Goal: Information Seeking & Learning: Learn about a topic

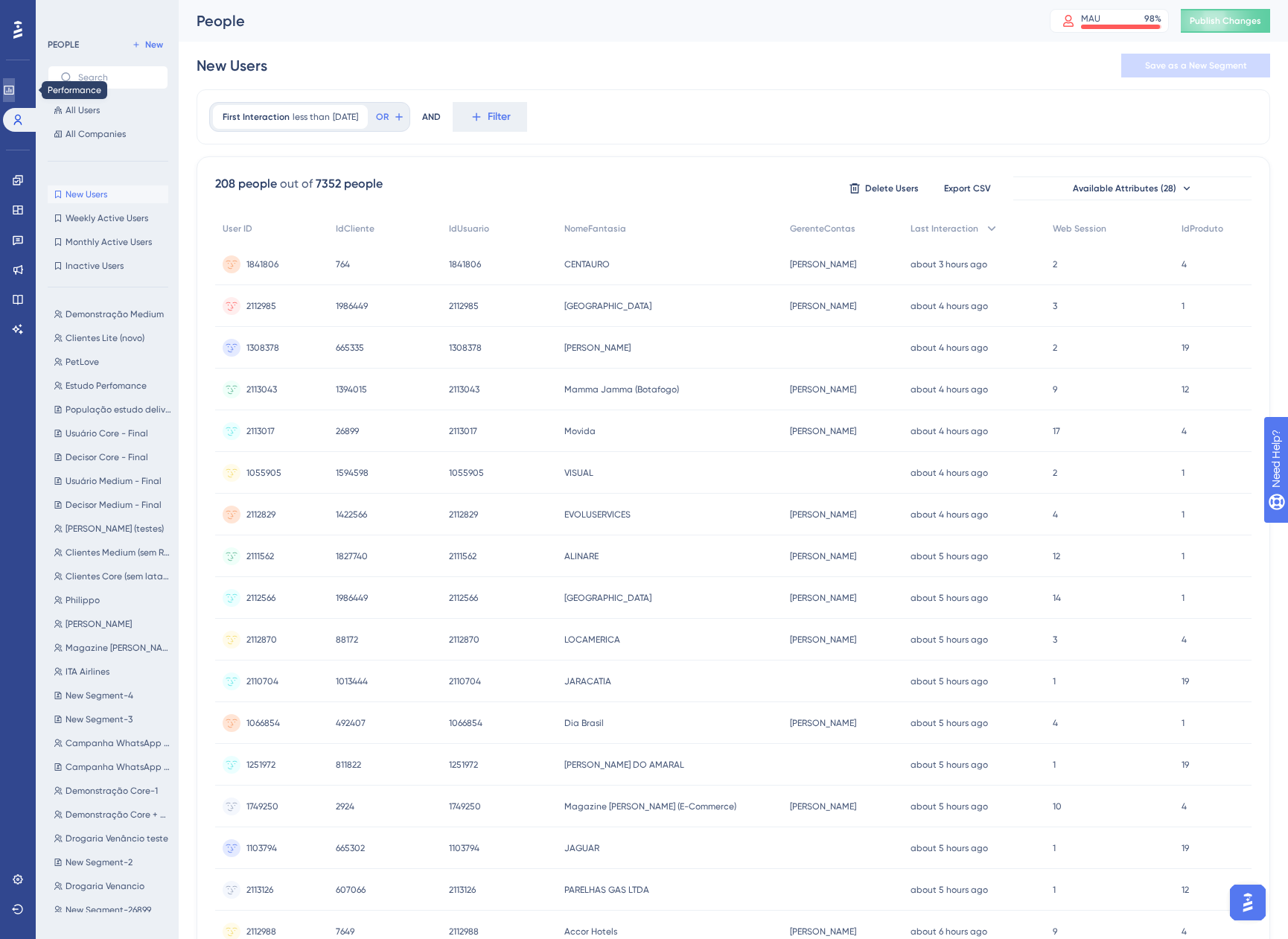
click at [13, 90] on icon at bounding box center [9, 90] width 12 height 12
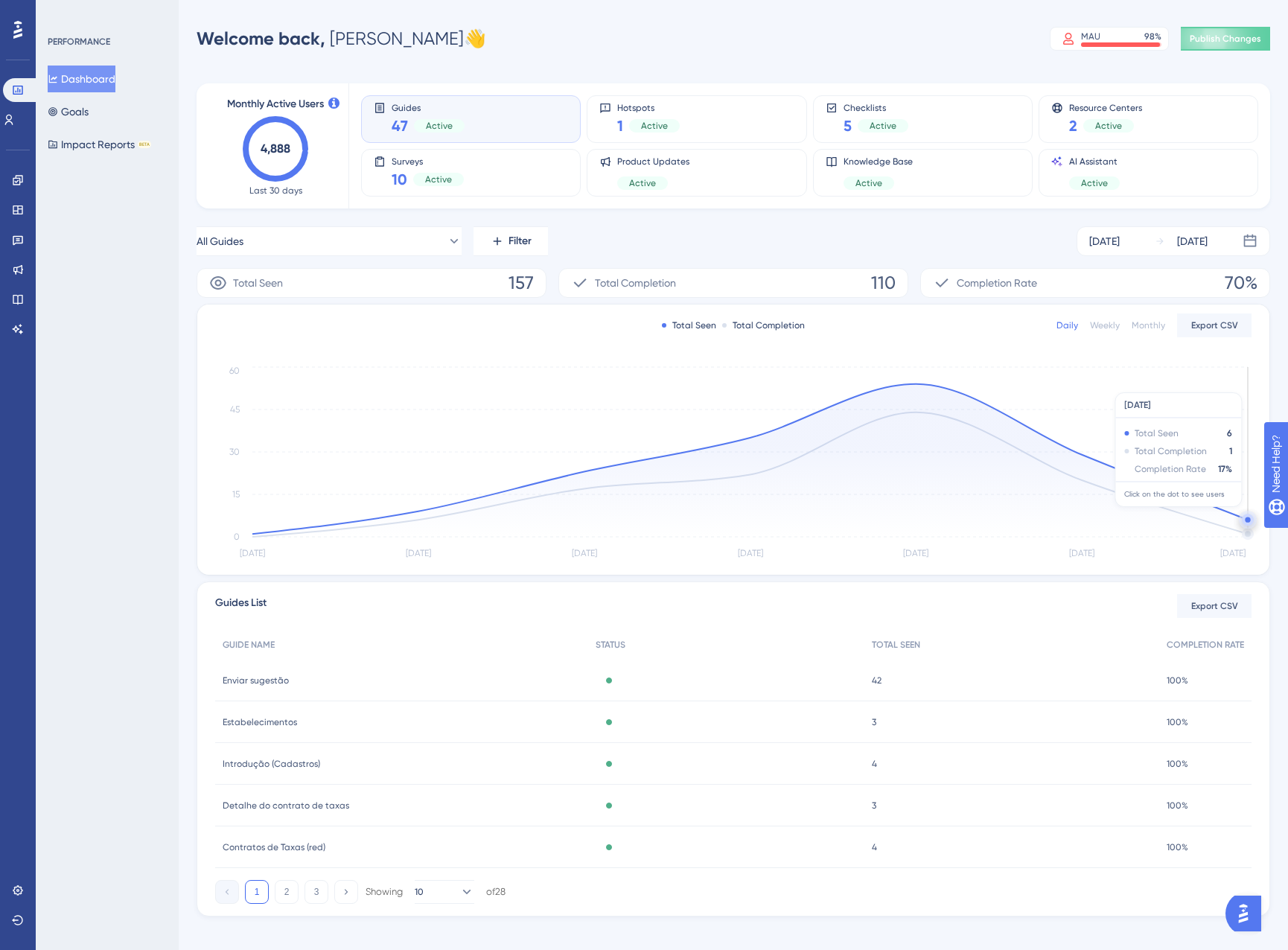
click at [1245, 514] on icon "Aug 23 Aug 24 Aug 25 Aug 26 Aug 27 Aug 28 Aug 29 0 15 30 45 60" at bounding box center [733, 463] width 1036 height 200
click at [1247, 517] on circle at bounding box center [1247, 519] width 5 height 5
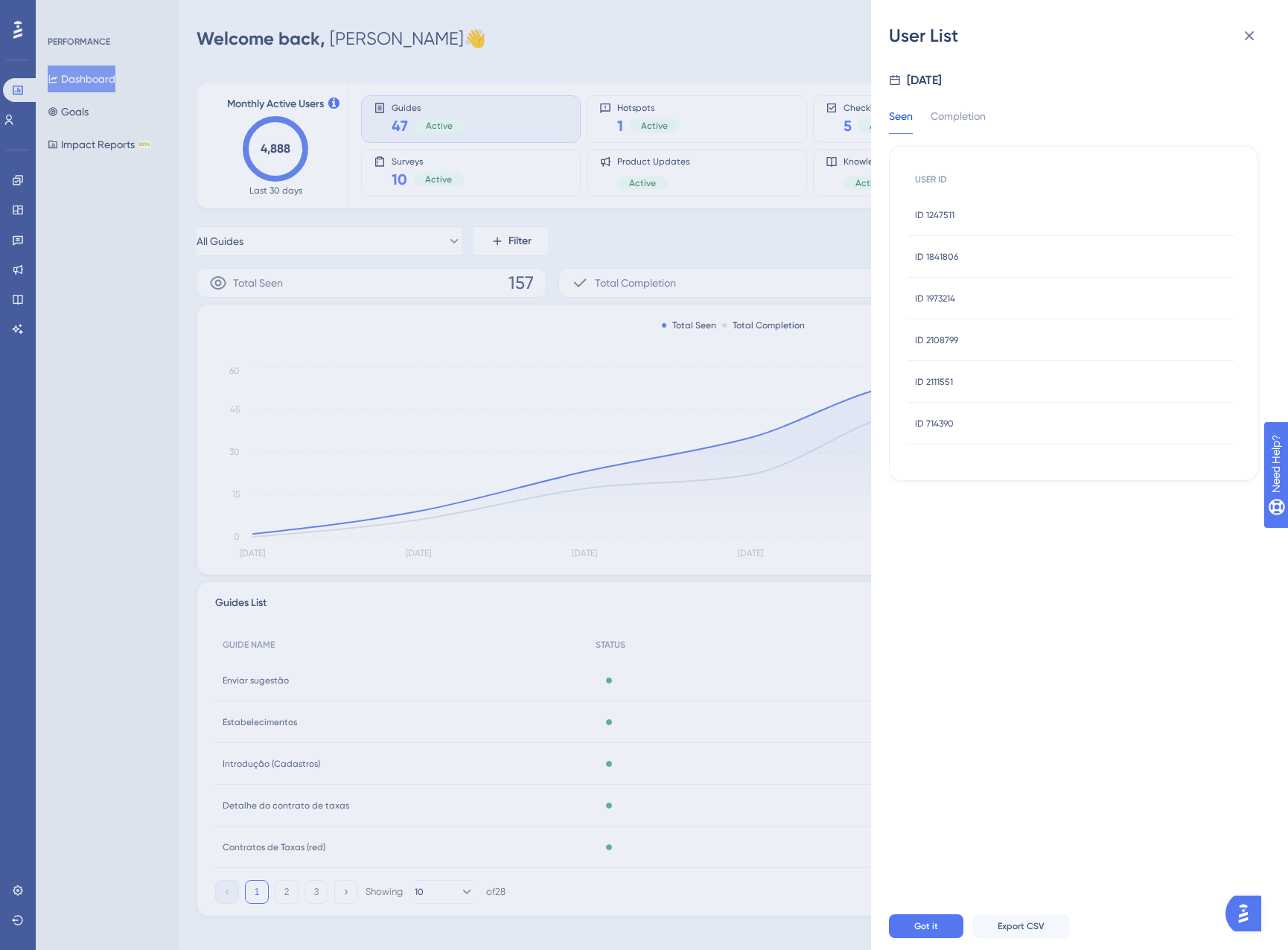
click at [937, 211] on span "ID 1247511" at bounding box center [934, 215] width 39 height 12
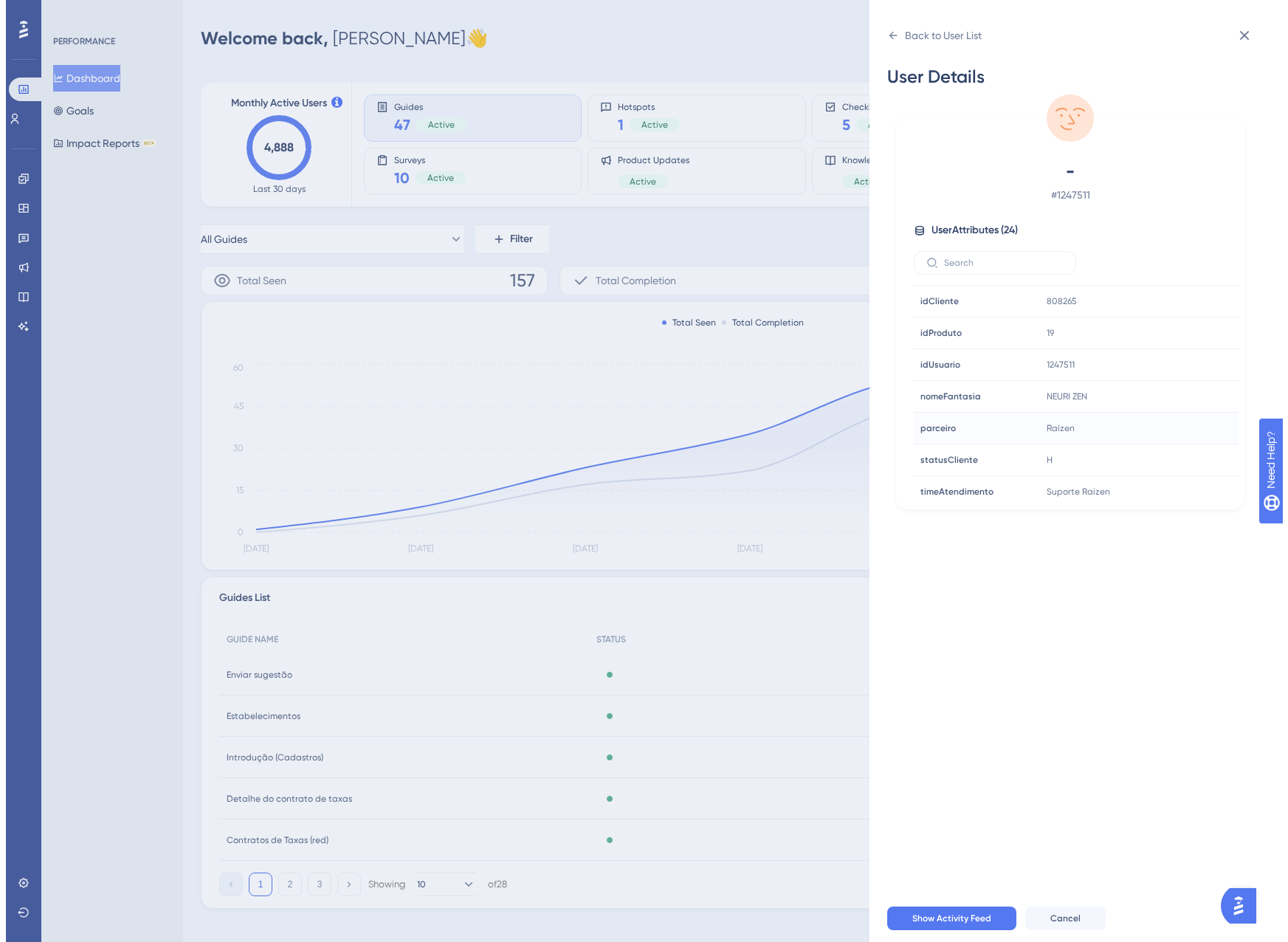
scroll to position [544, 0]
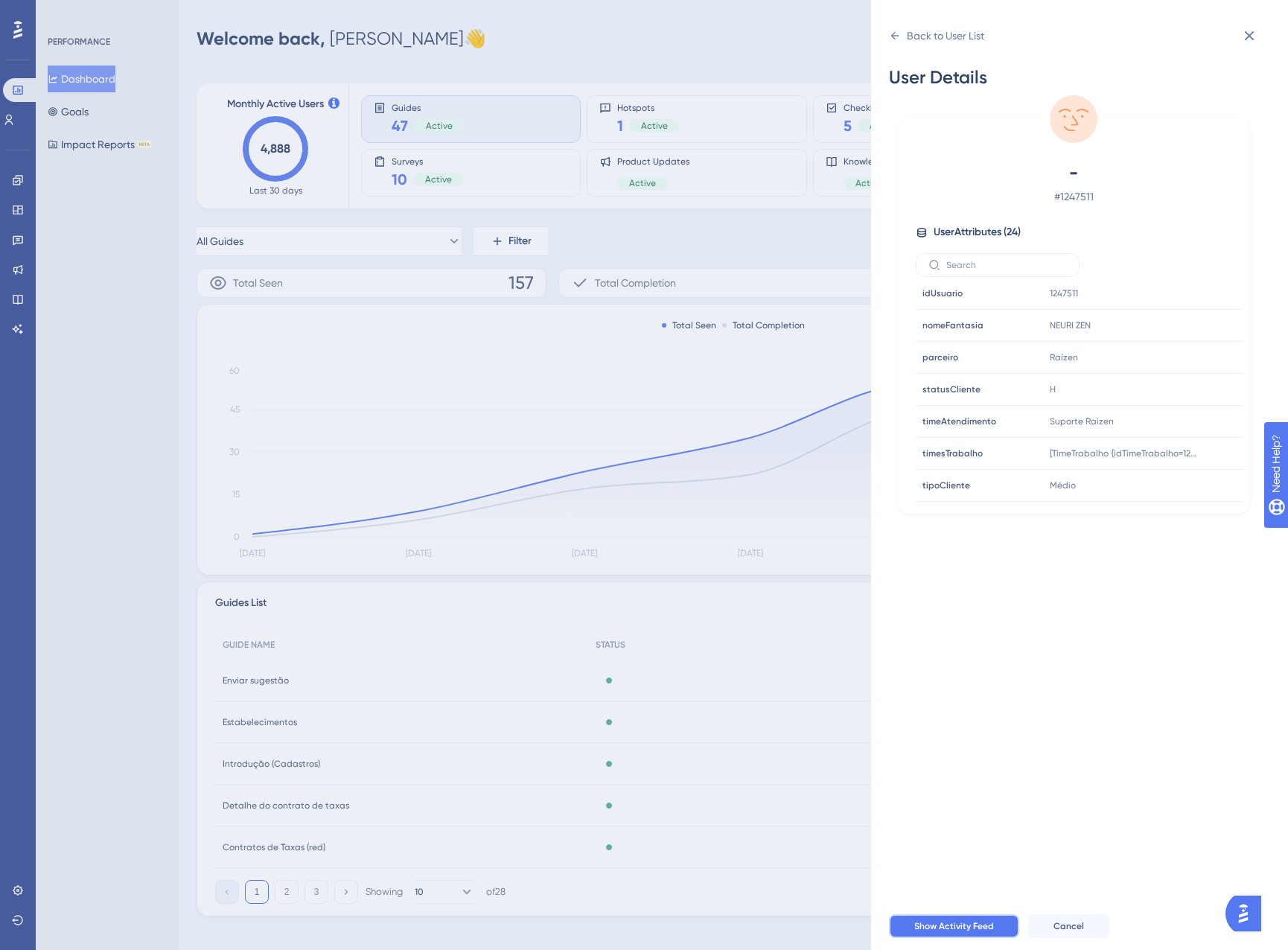
click at [960, 925] on span "Show Activity Feed" at bounding box center [954, 926] width 80 height 12
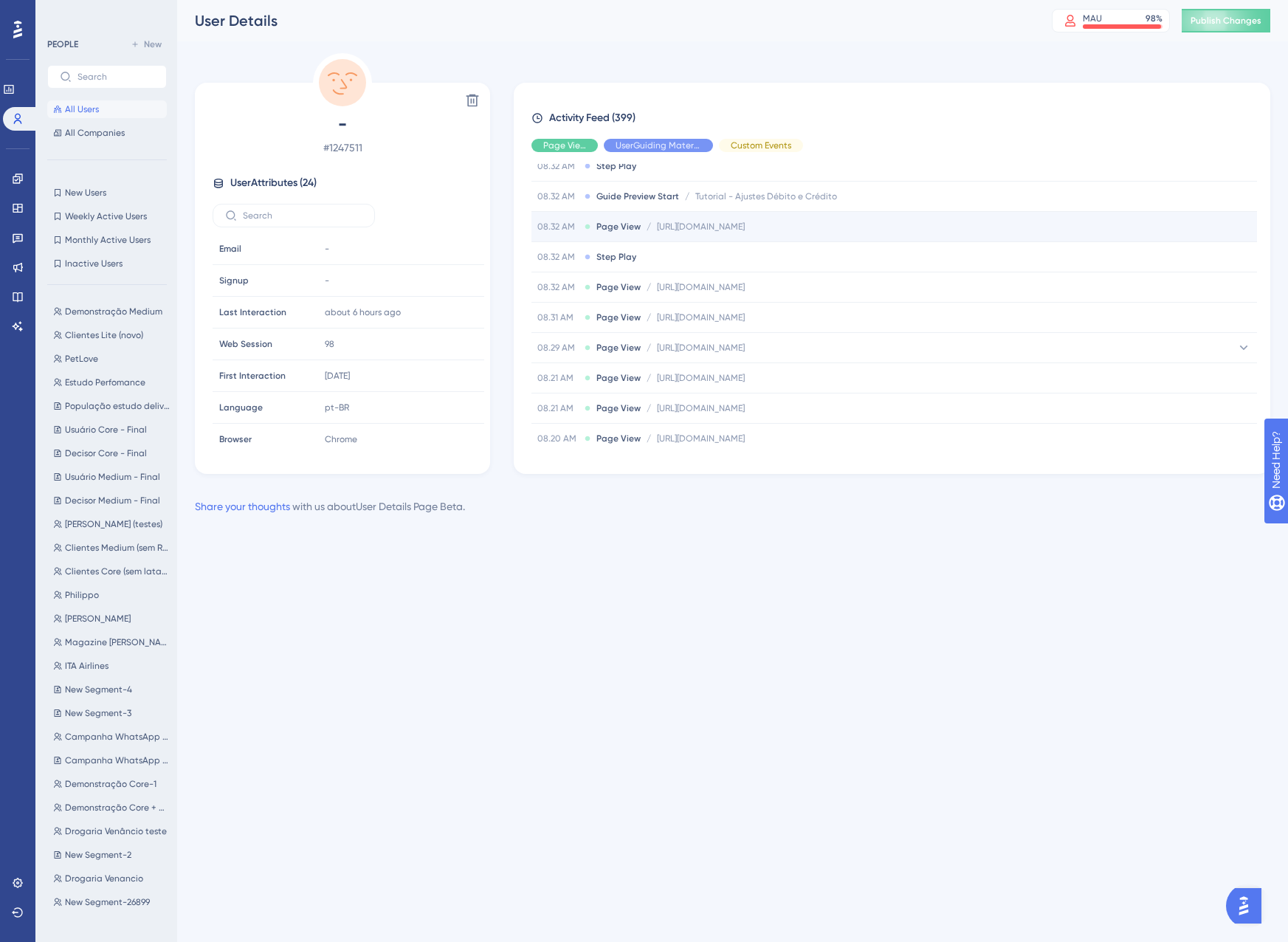
scroll to position [148, 0]
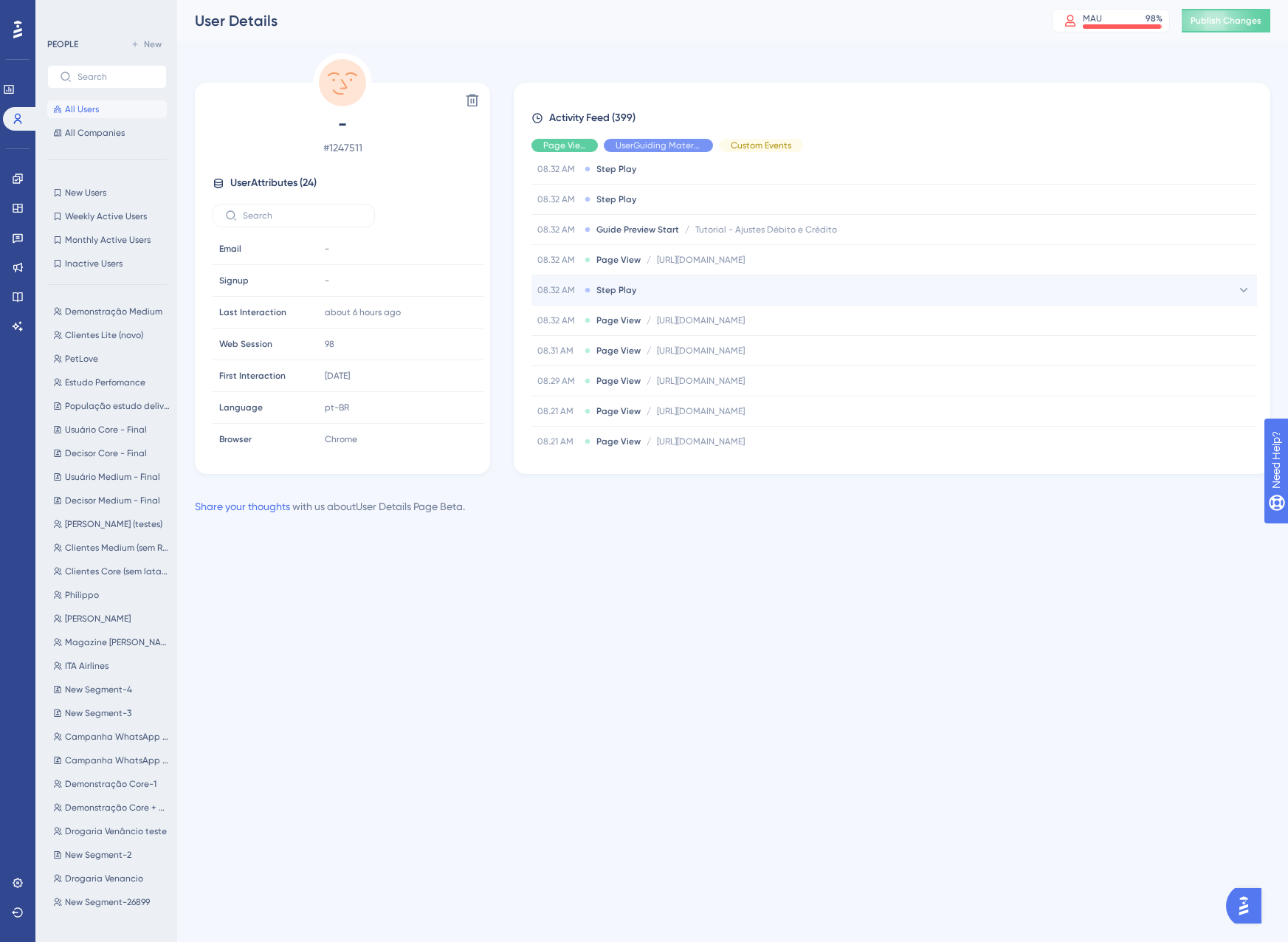
click at [621, 292] on span "Step Play" at bounding box center [617, 291] width 40 height 12
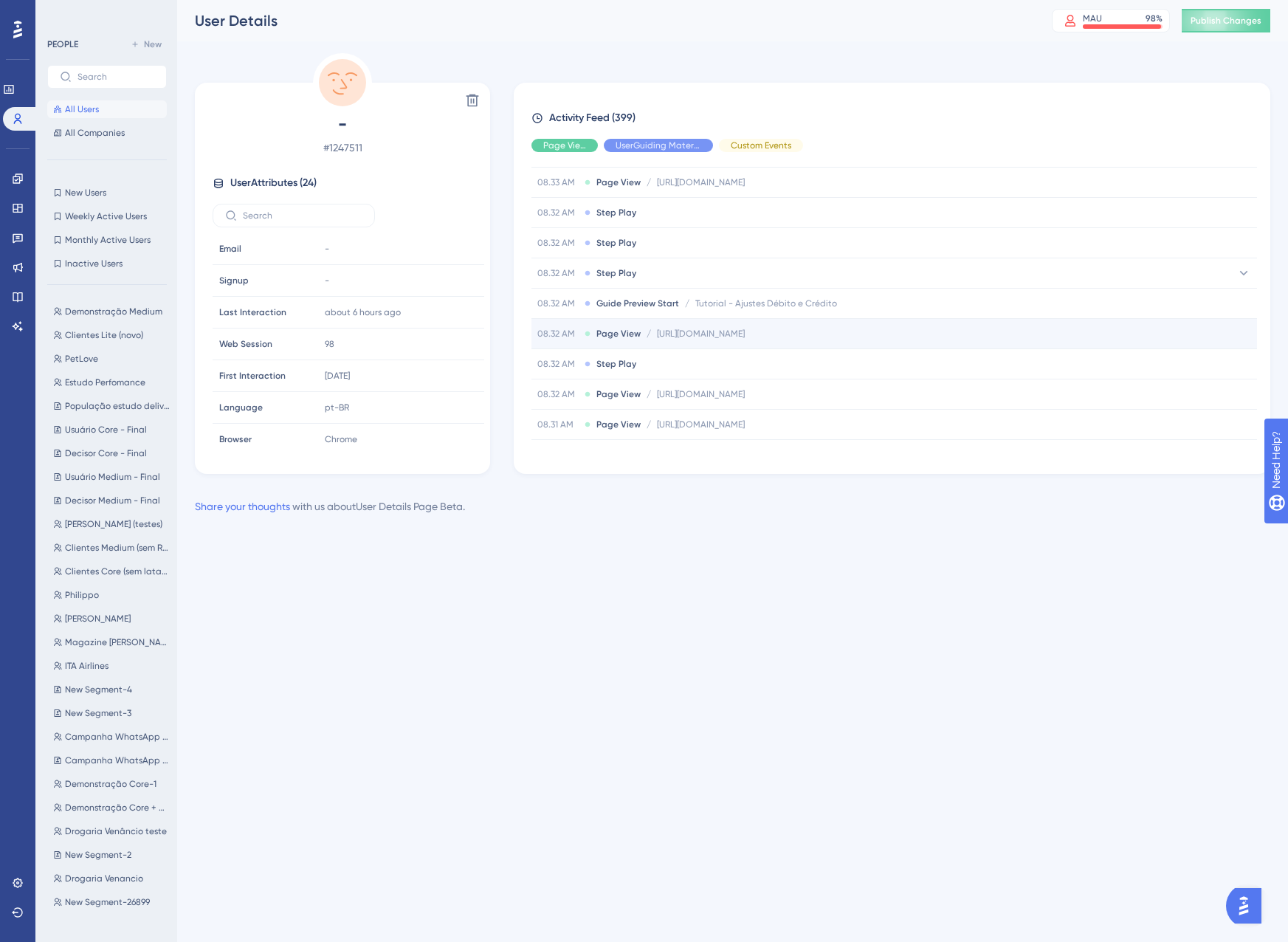
scroll to position [0, 0]
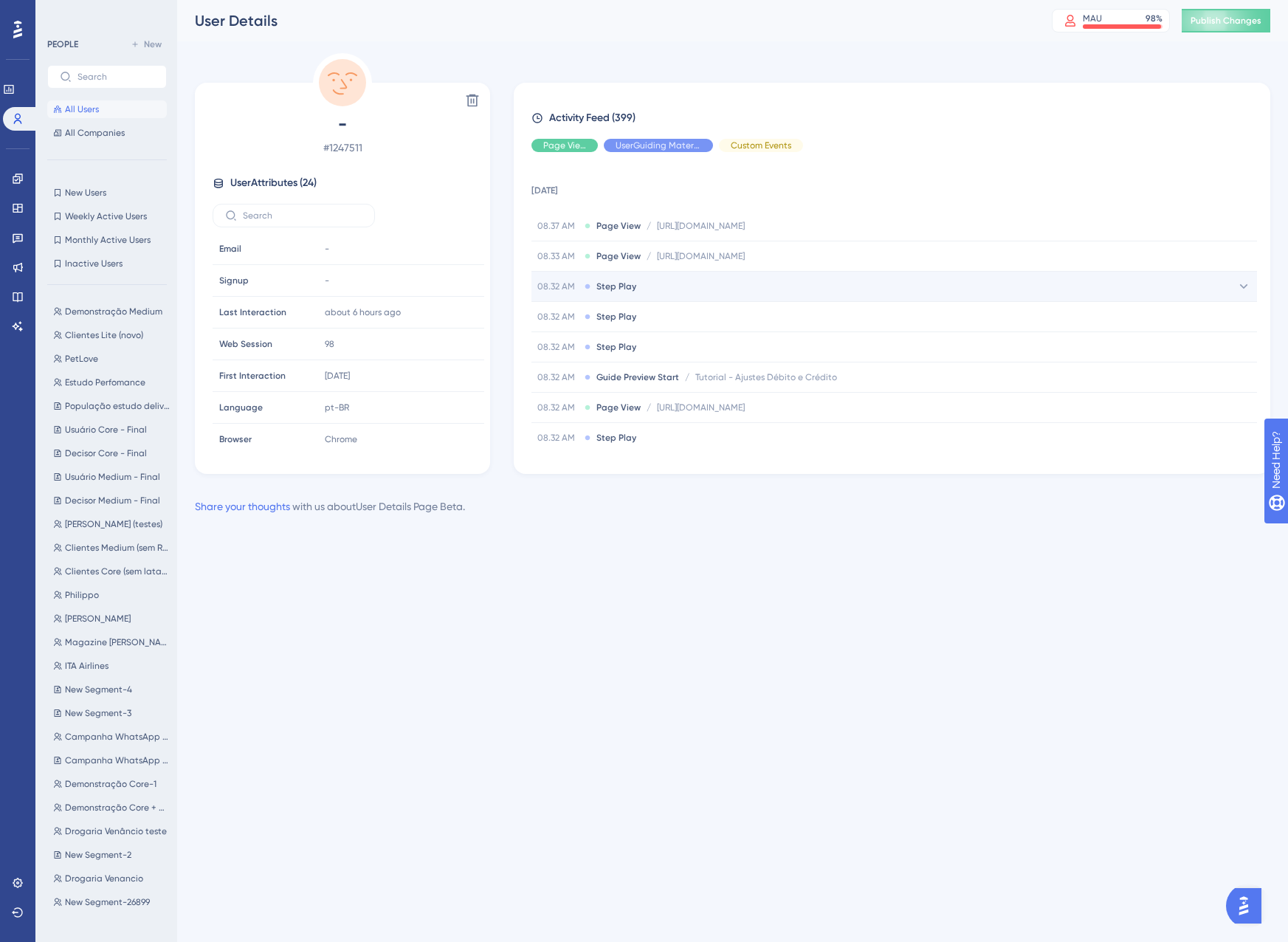
click at [639, 294] on div "08.32 AM Step Play" at bounding box center [894, 287] width 726 height 30
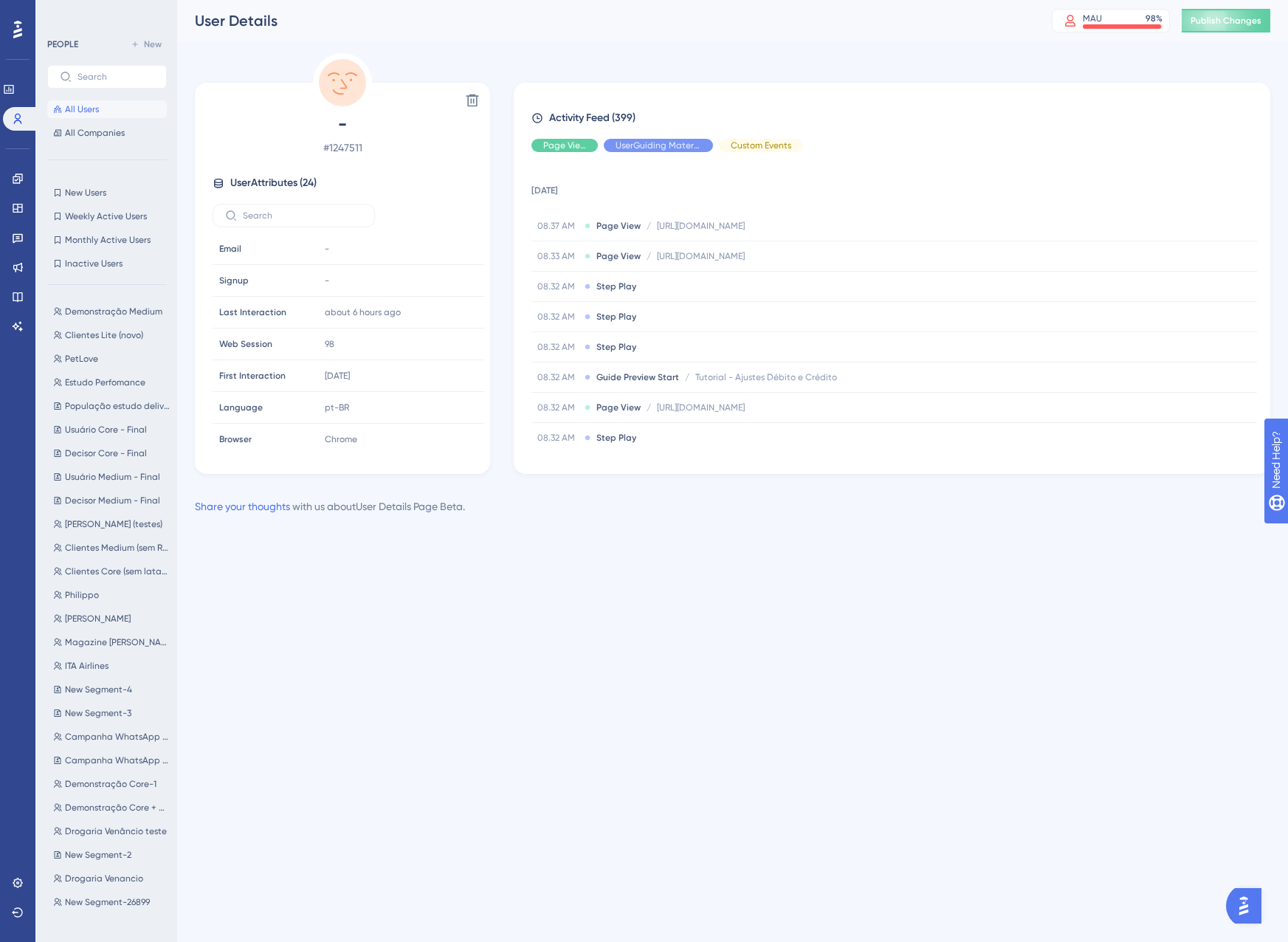
click at [82, 108] on span "All Users" at bounding box center [82, 109] width 34 height 12
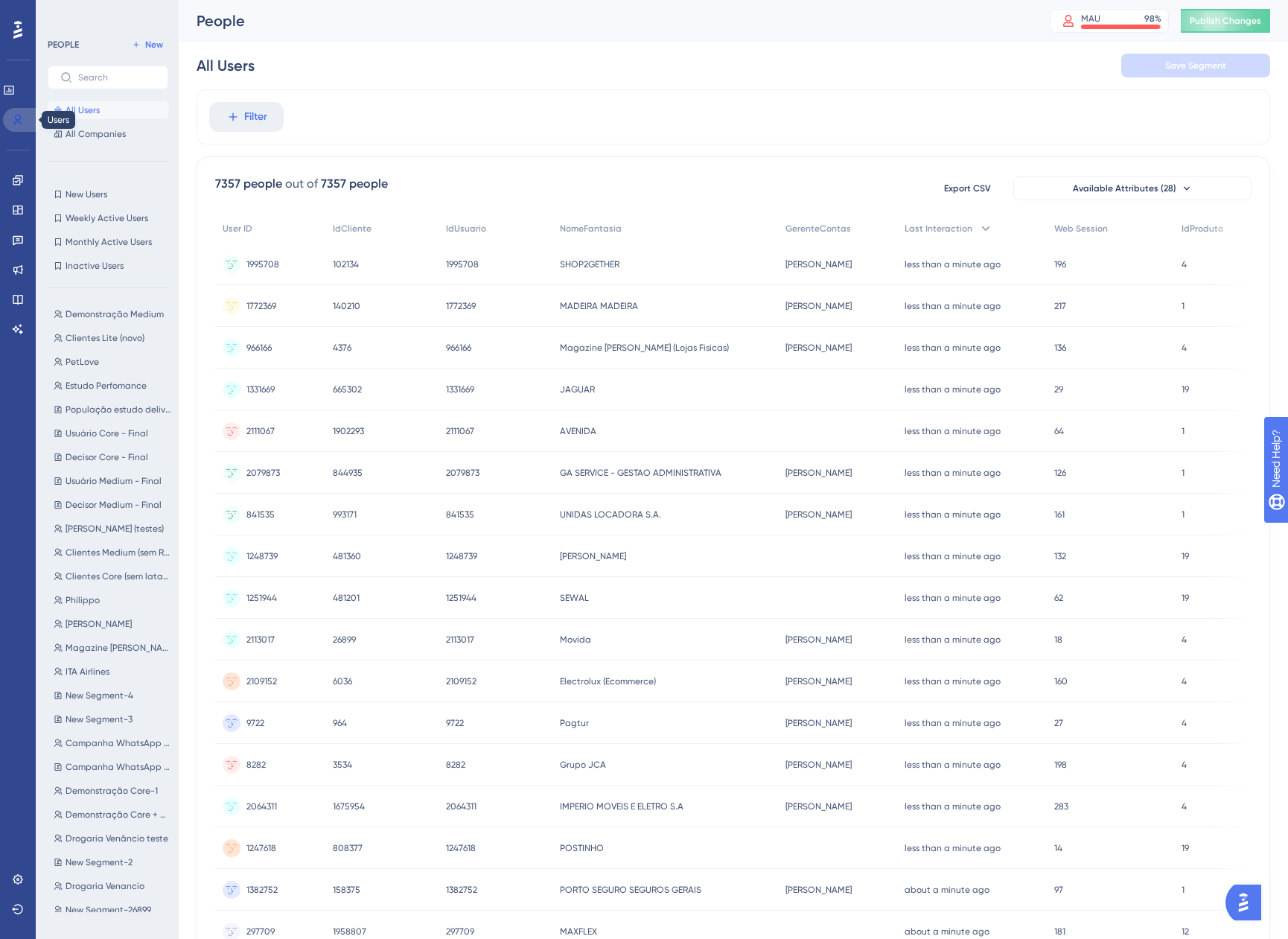
click at [13, 123] on icon at bounding box center [18, 120] width 12 height 12
click at [15, 98] on link at bounding box center [9, 90] width 12 height 24
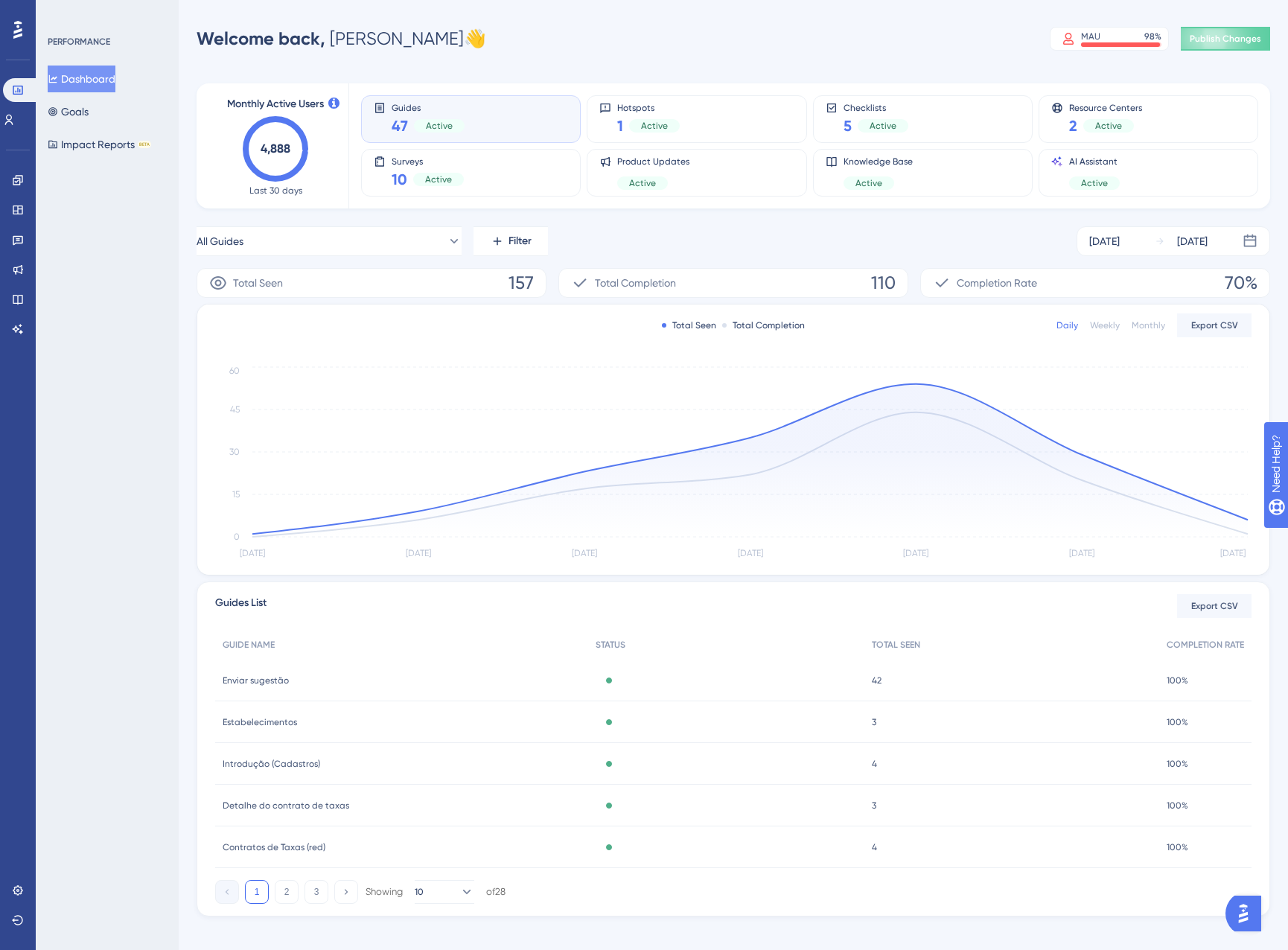
click at [1249, 518] on icon "Aug 23 Aug 24 Aug 25 Aug 26 Aug 27 Aug 28 Aug 29 0 15 30 45 60" at bounding box center [733, 463] width 1036 height 200
click at [1247, 521] on circle at bounding box center [1247, 521] width 1 height 1
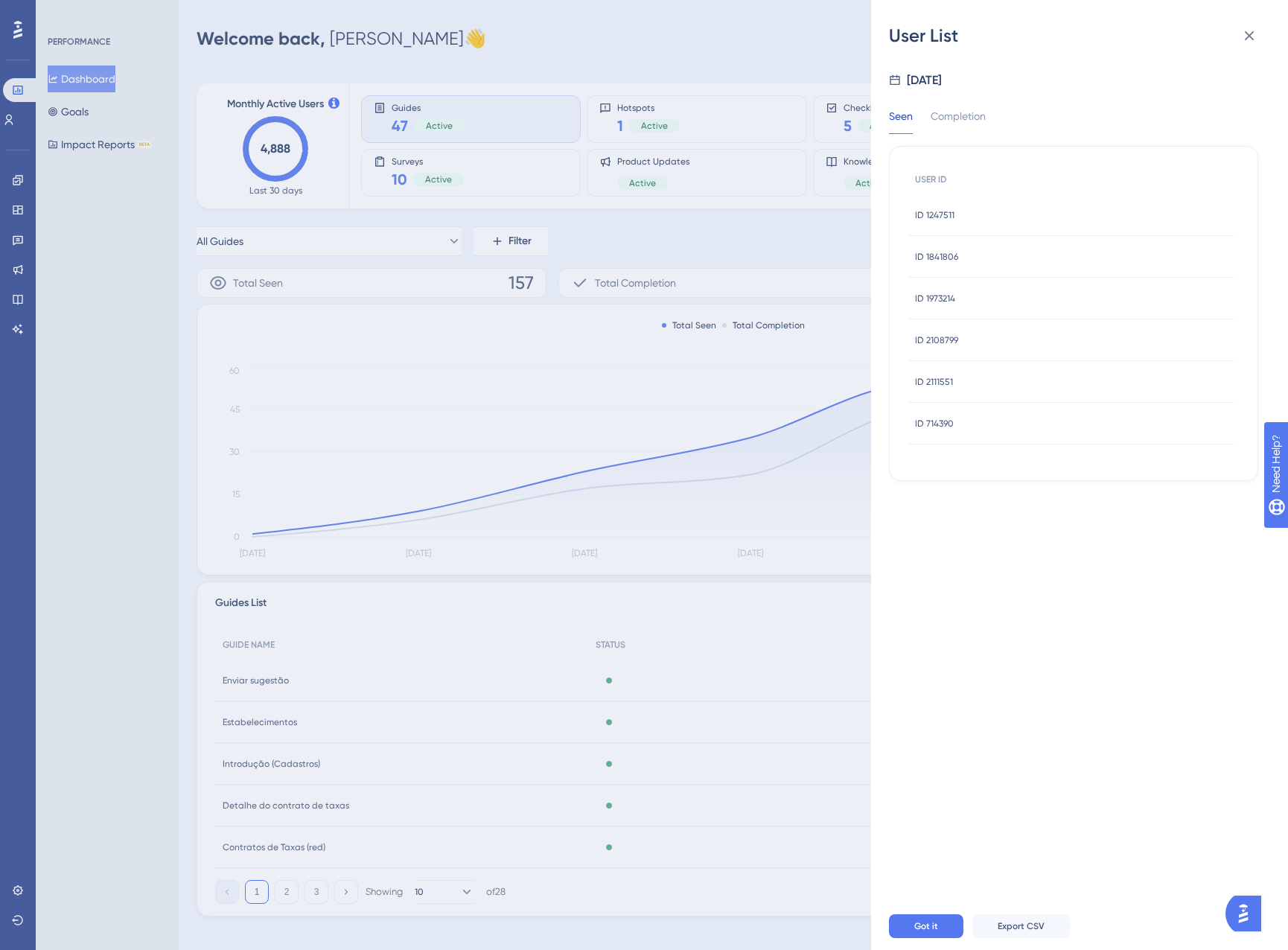
click at [937, 255] on span "ID 1841806" at bounding box center [936, 257] width 43 height 12
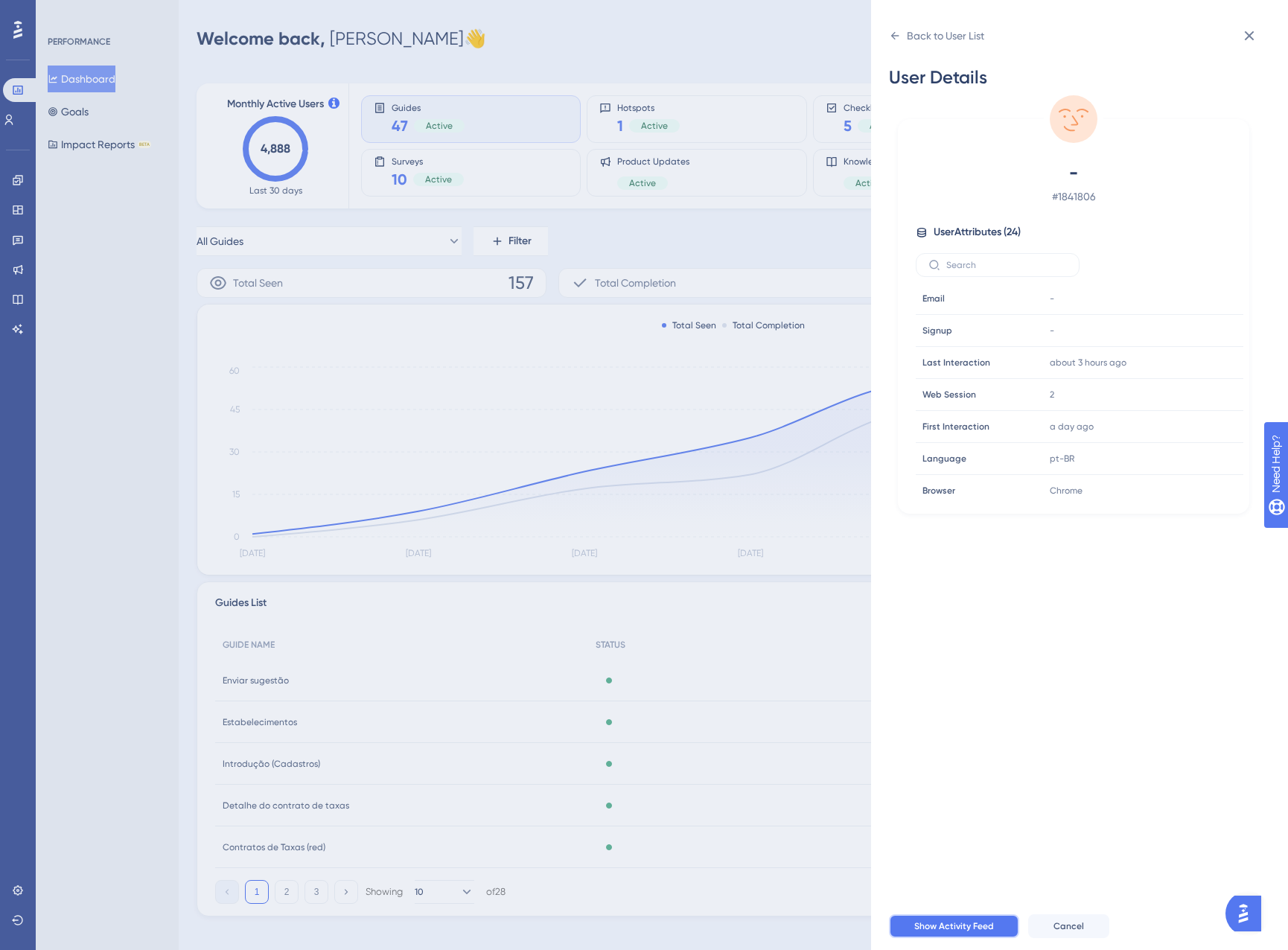
click at [943, 919] on button "Show Activity Feed" at bounding box center [954, 926] width 130 height 24
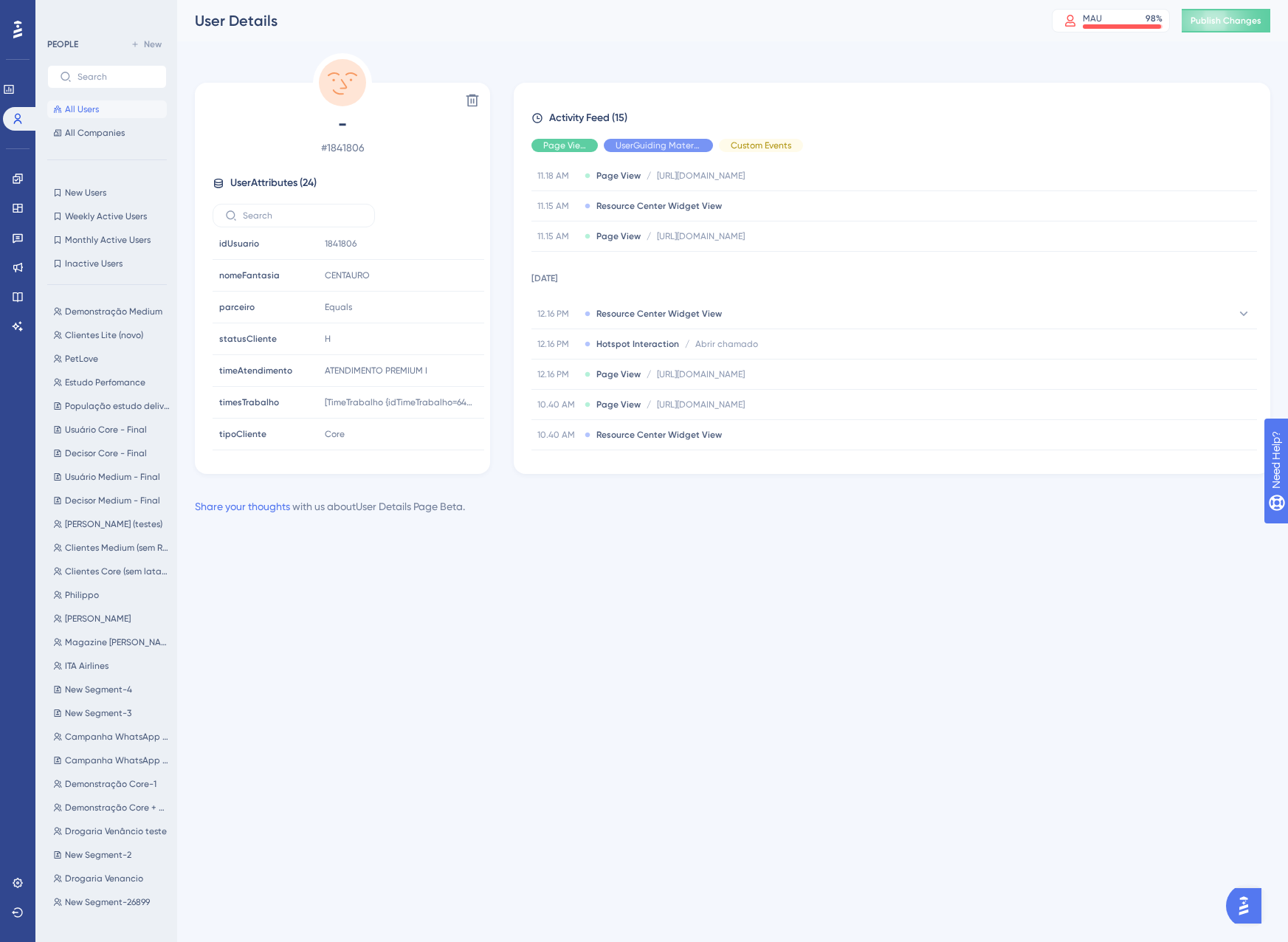
scroll to position [297, 0]
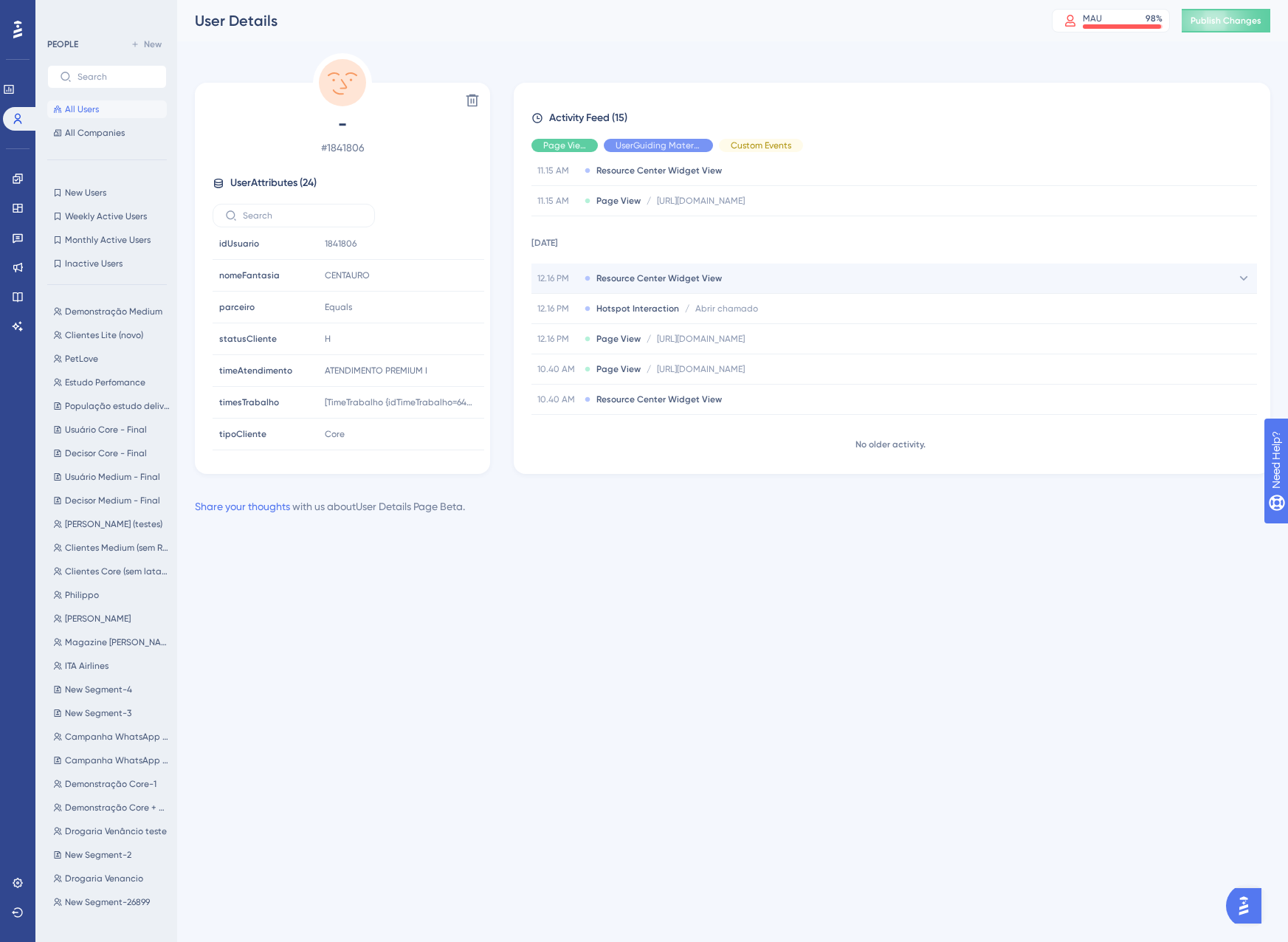
click at [687, 286] on div "12.16 PM Resource Center Widget View" at bounding box center [894, 279] width 726 height 30
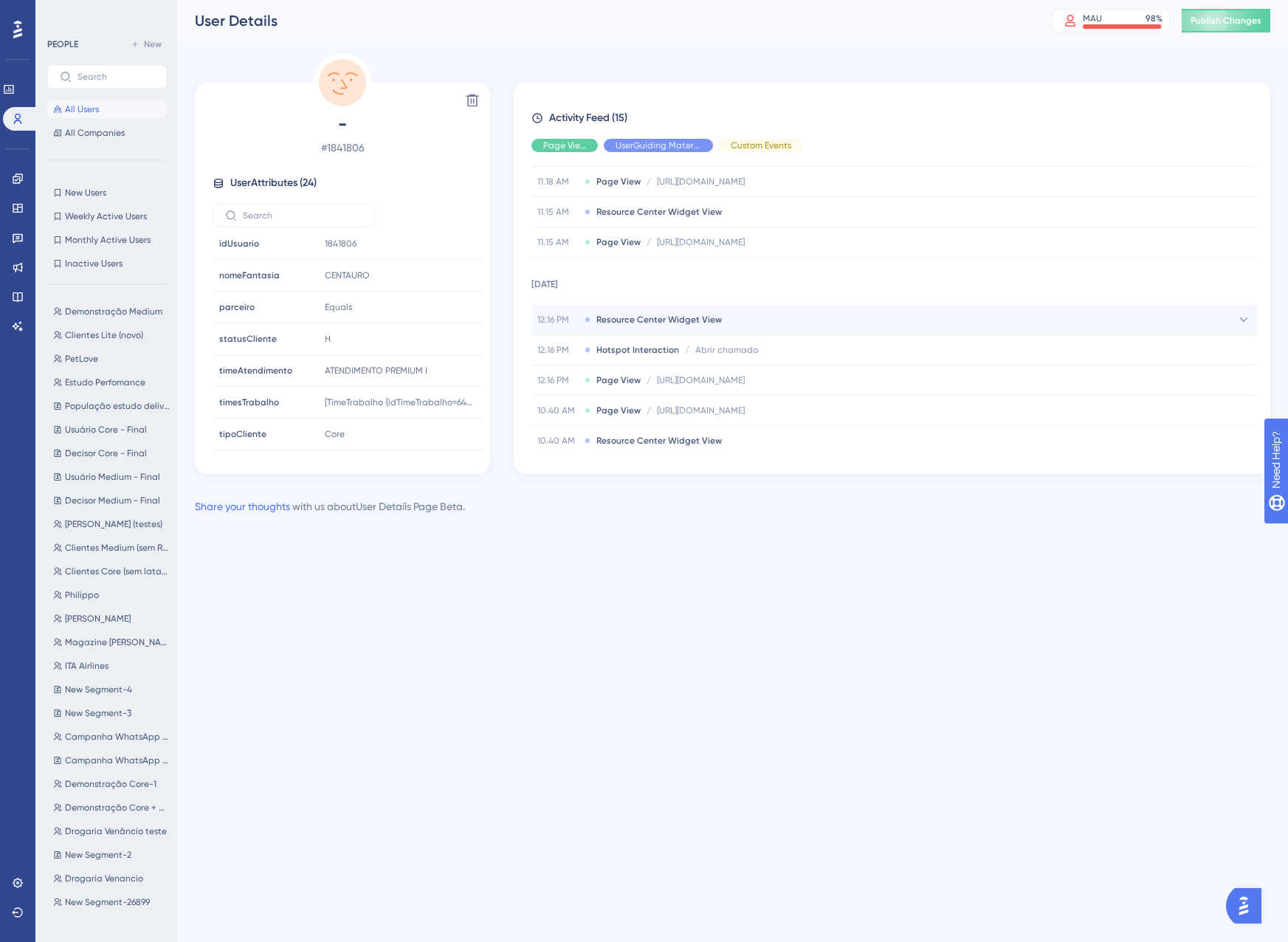
scroll to position [224, 0]
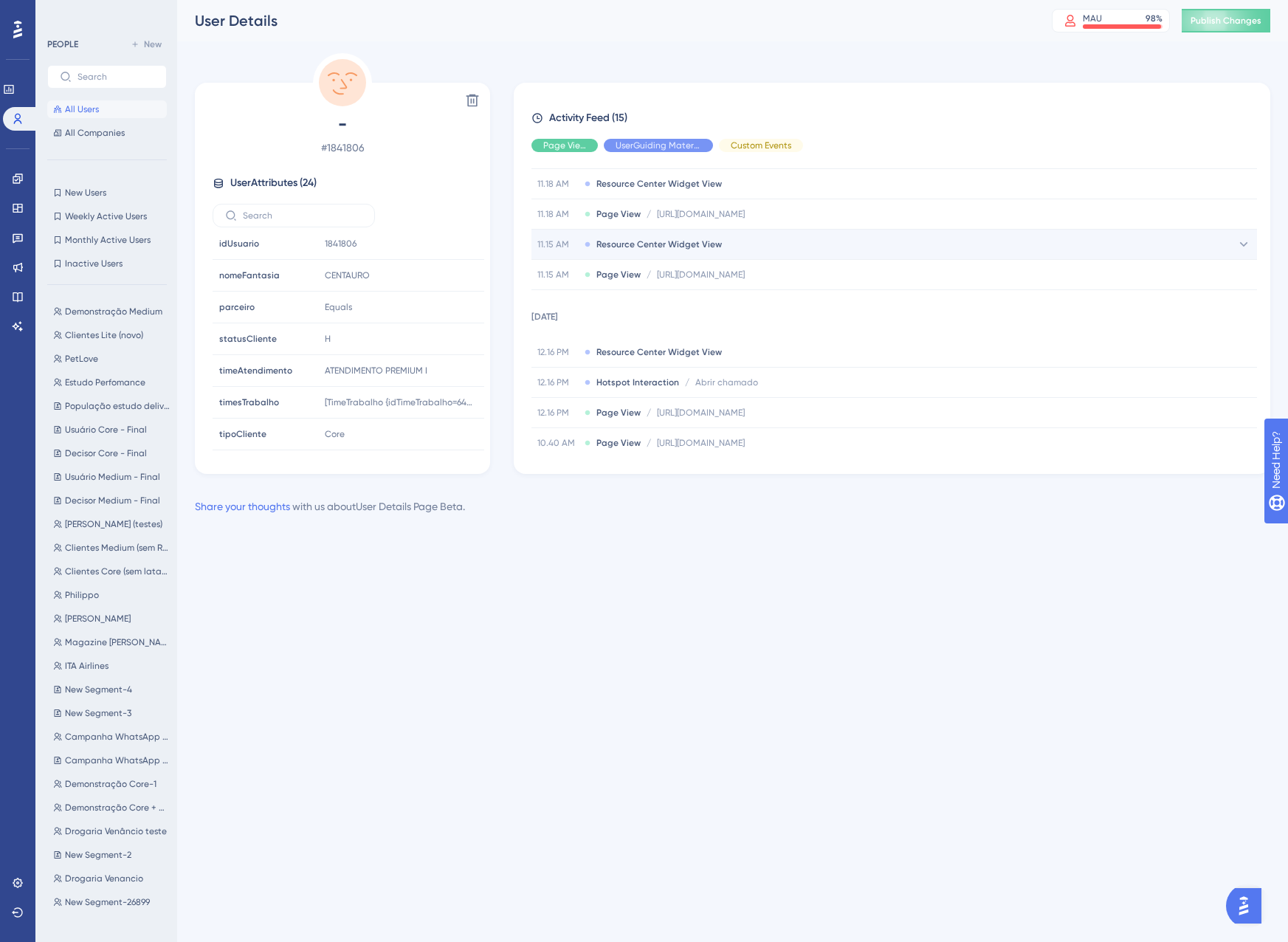
click at [667, 252] on div "11.15 AM Resource Center Widget View" at bounding box center [894, 245] width 726 height 30
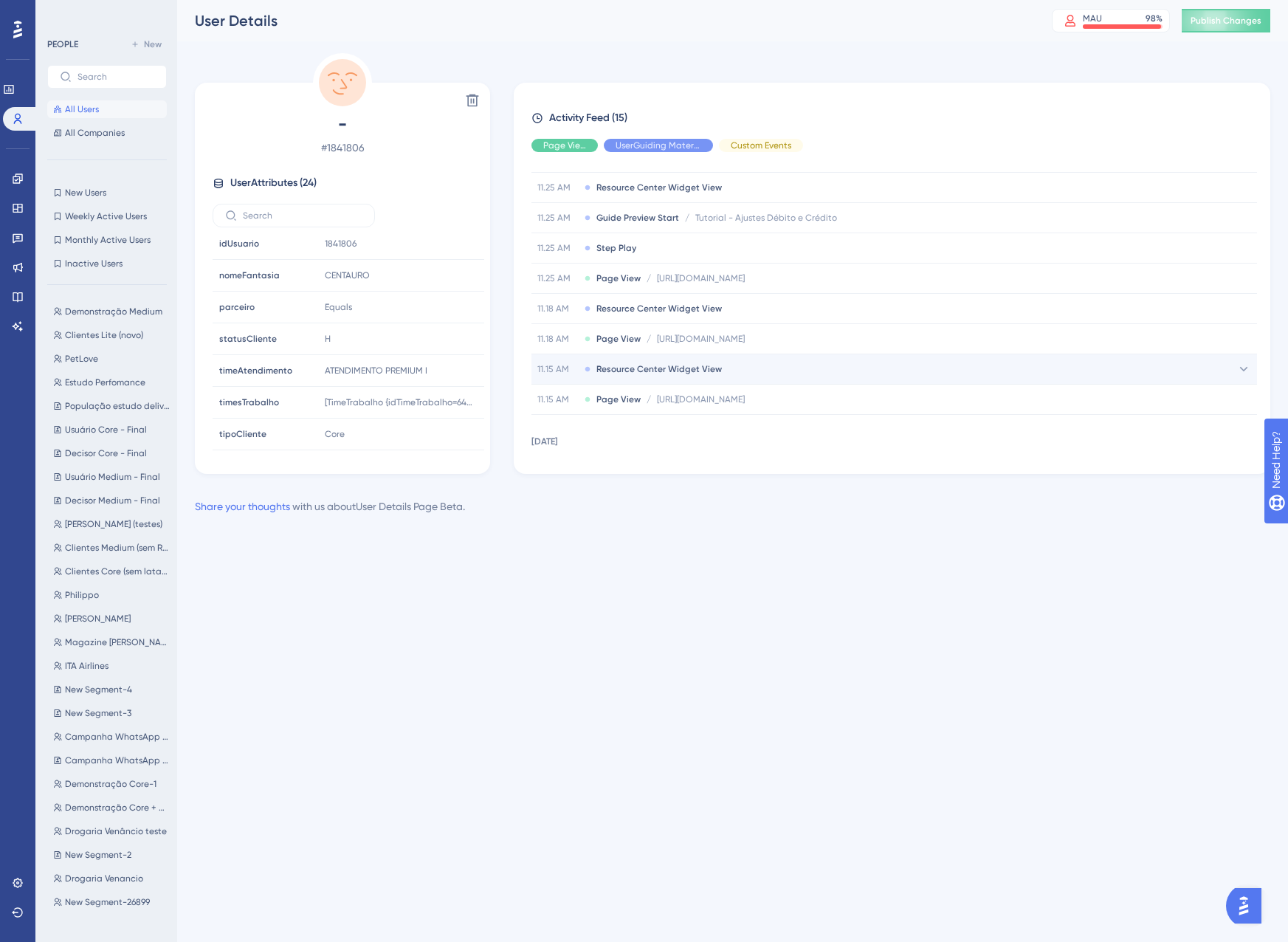
scroll to position [76, 0]
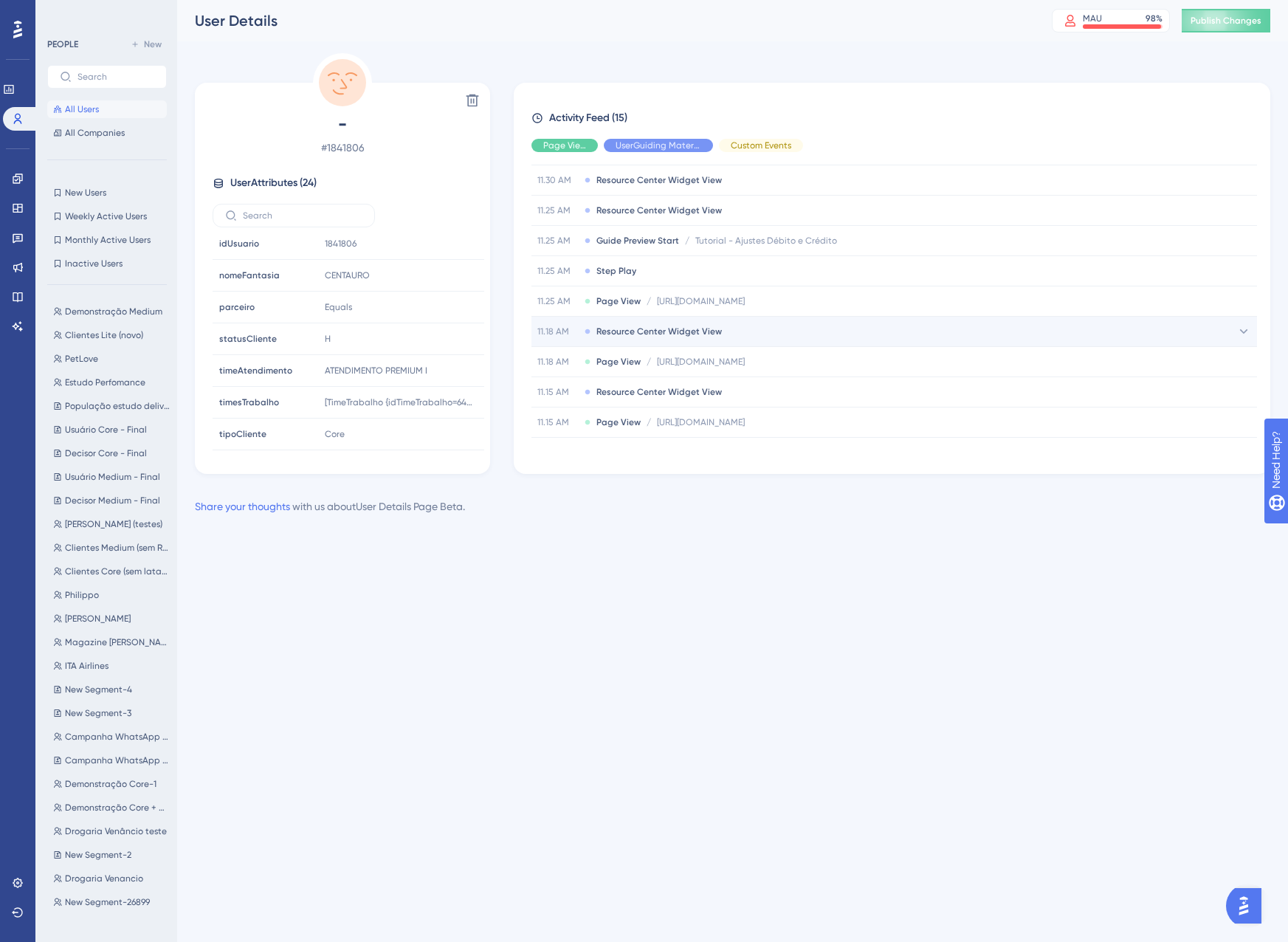
click at [679, 328] on span "Resource Center Widget View" at bounding box center [659, 331] width 126 height 12
click at [677, 334] on span "Resource Center Widget View" at bounding box center [659, 331] width 126 height 12
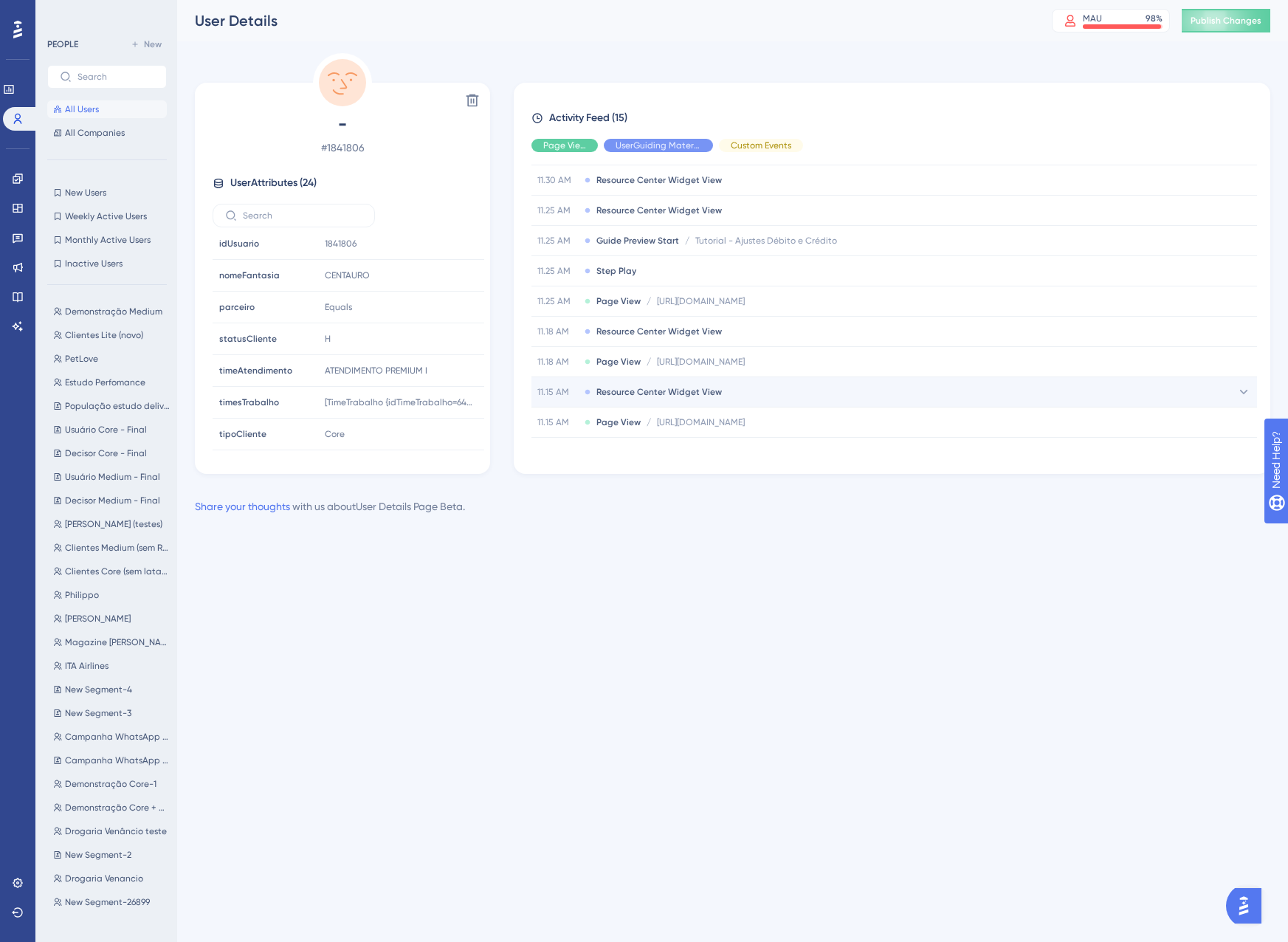
click at [680, 396] on span "Resource Center Widget View" at bounding box center [659, 392] width 126 height 12
click at [682, 396] on span "Resource Center Widget View" at bounding box center [659, 392] width 126 height 12
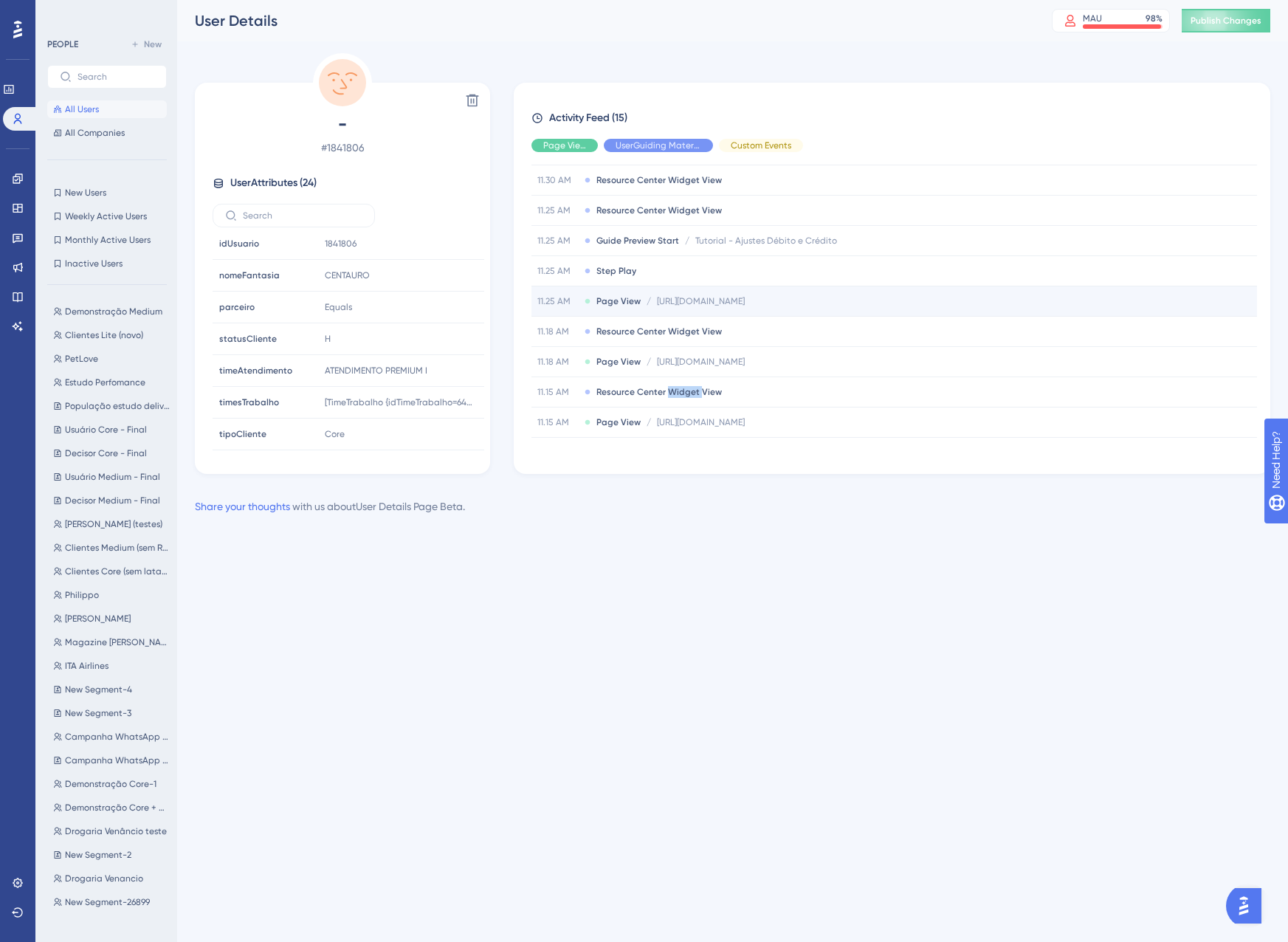
drag, startPoint x: 682, startPoint y: 396, endPoint x: 619, endPoint y: 297, distance: 117.3
click at [619, 297] on span "Page View" at bounding box center [619, 301] width 45 height 12
click at [620, 295] on span "Page View" at bounding box center [619, 301] width 45 height 12
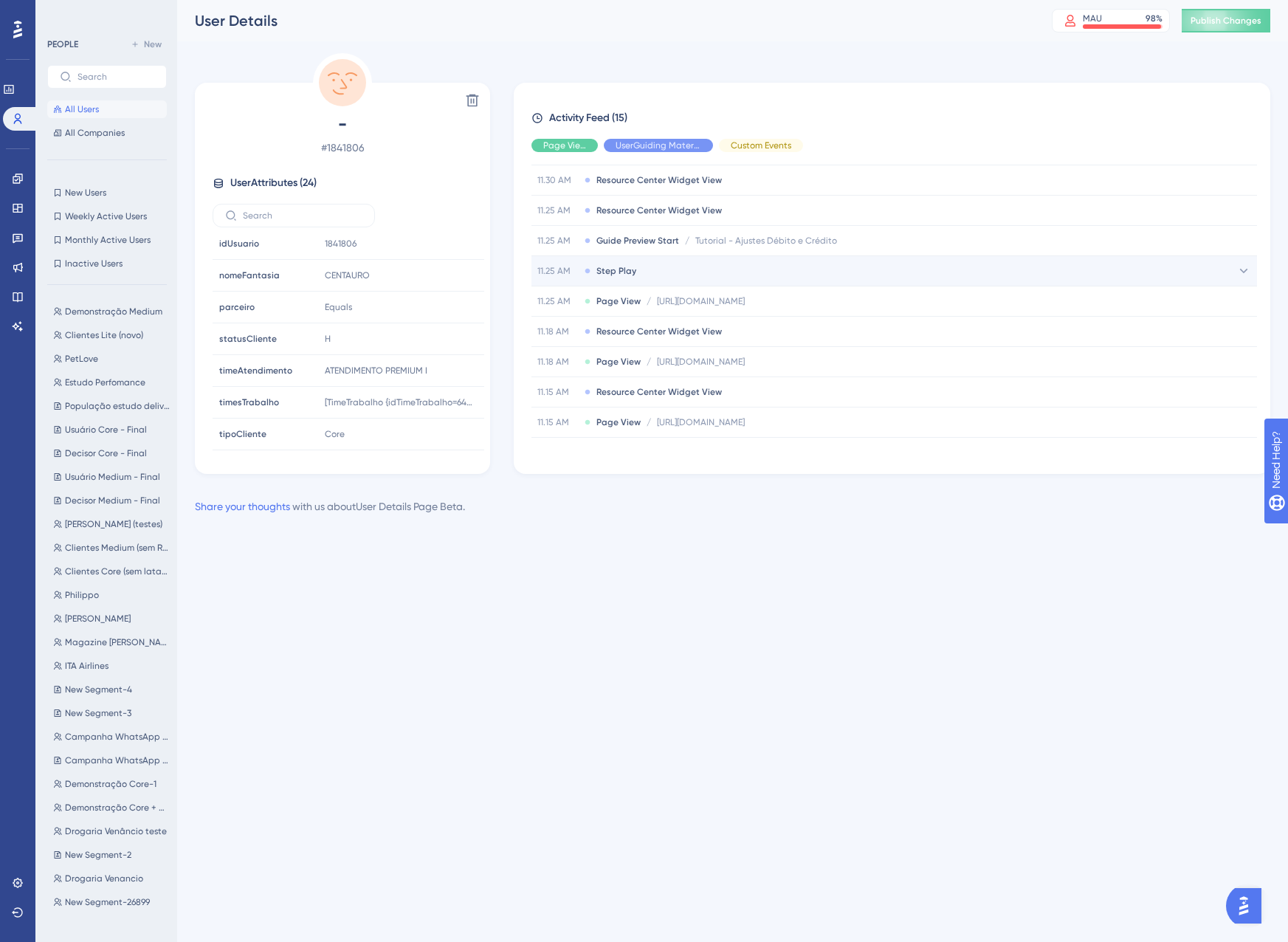
scroll to position [0, 0]
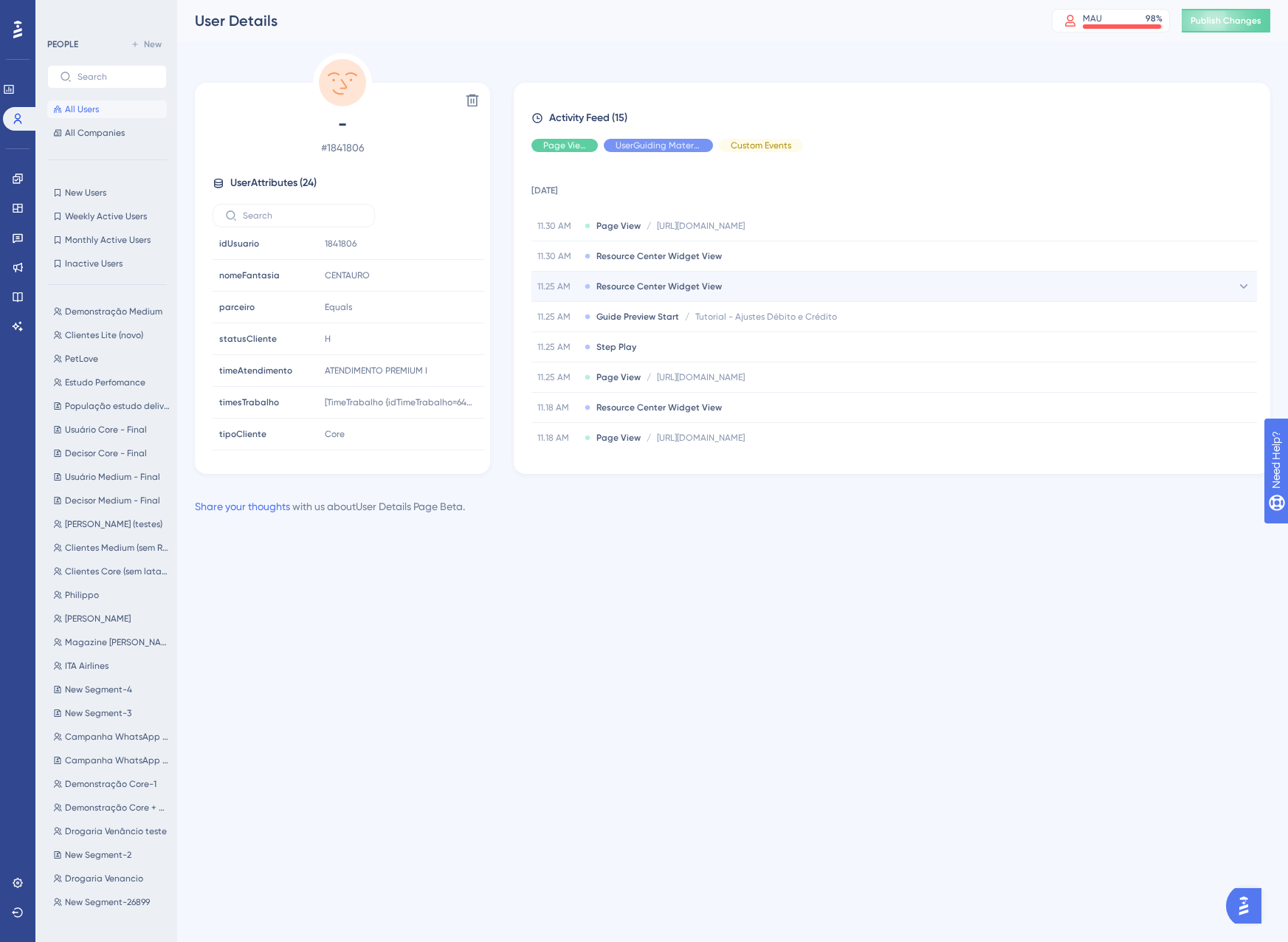
click at [632, 297] on div "11.25 AM Resource Center Widget View" at bounding box center [894, 287] width 726 height 30
click at [632, 296] on div "11.25 AM Resource Center Widget View" at bounding box center [894, 287] width 726 height 30
click at [75, 103] on span "All Users" at bounding box center [82, 109] width 34 height 12
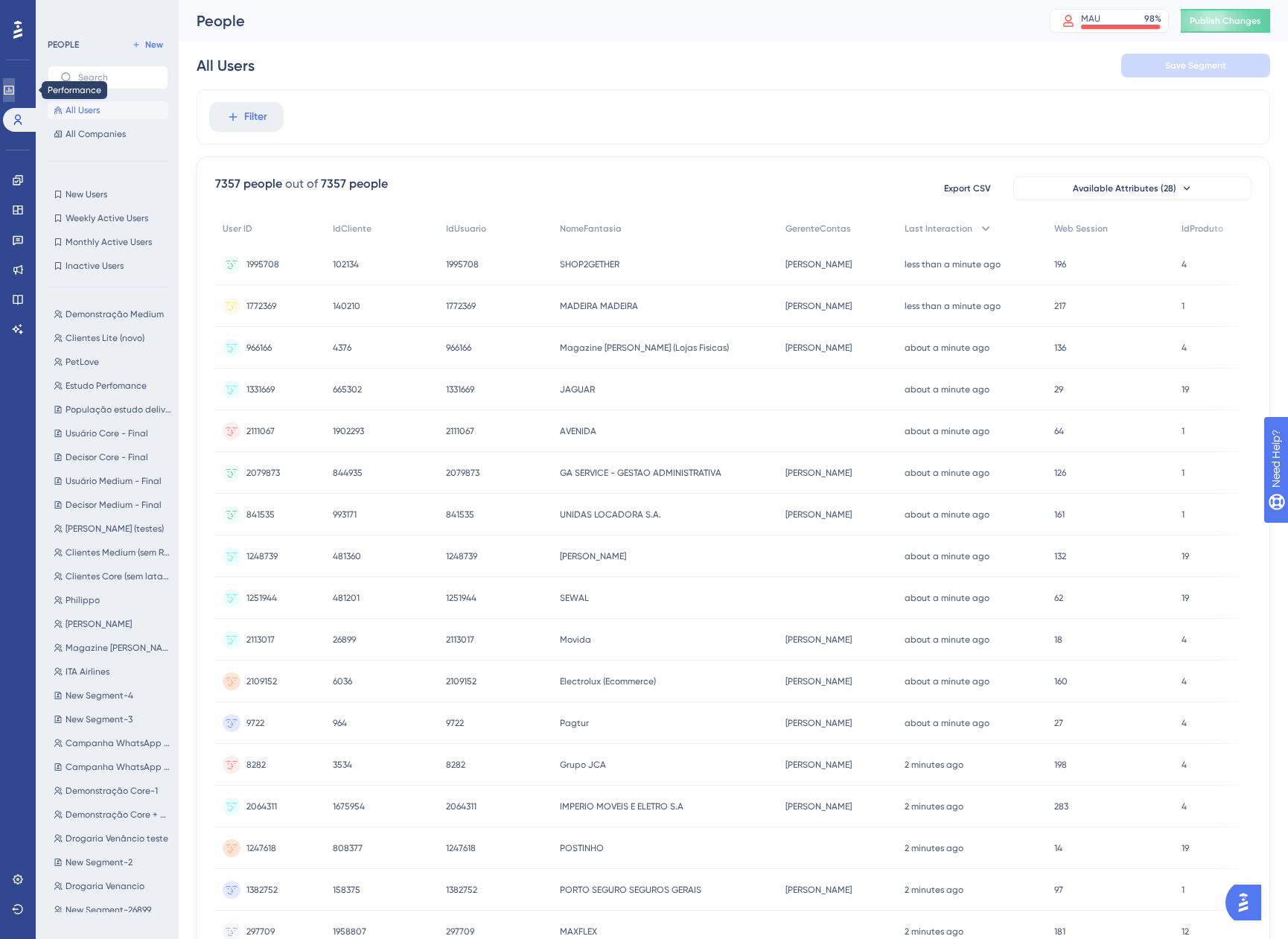
click at [15, 90] on icon at bounding box center [9, 90] width 12 height 12
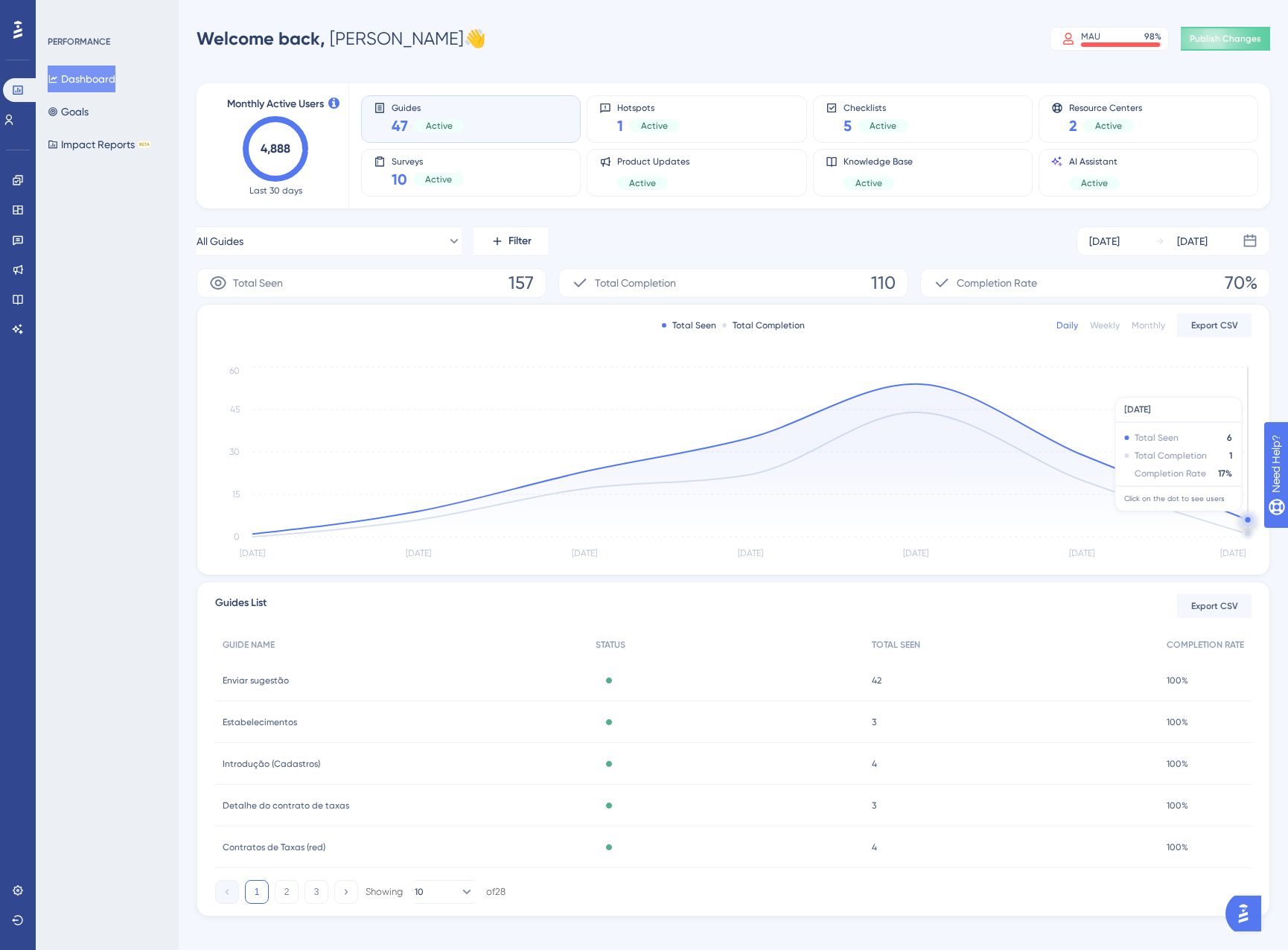
click at [1242, 519] on icon at bounding box center [749, 460] width 995 height 153
click at [1246, 520] on circle at bounding box center [1247, 519] width 5 height 5
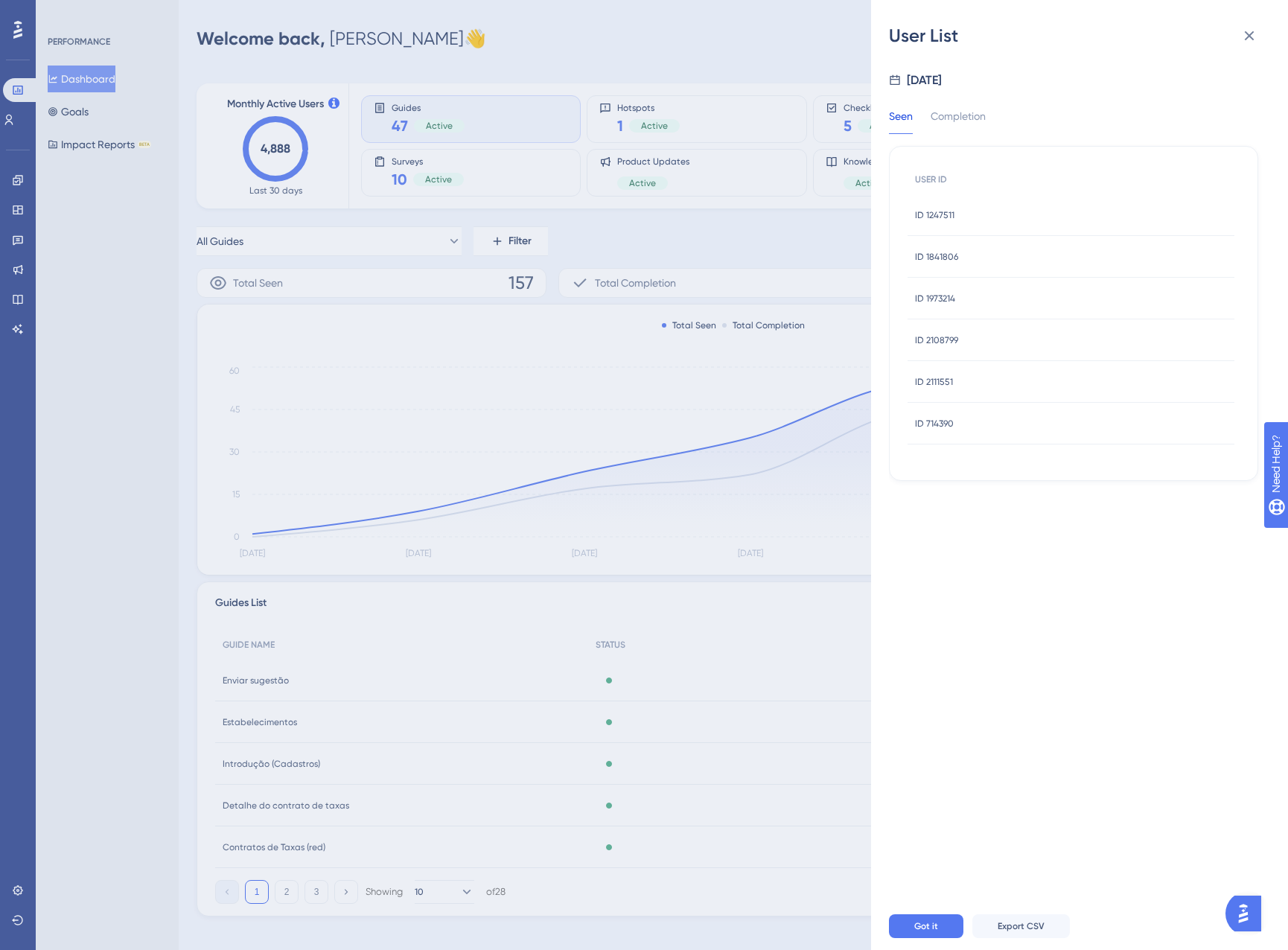
click at [950, 300] on span "ID 1973214" at bounding box center [935, 299] width 40 height 12
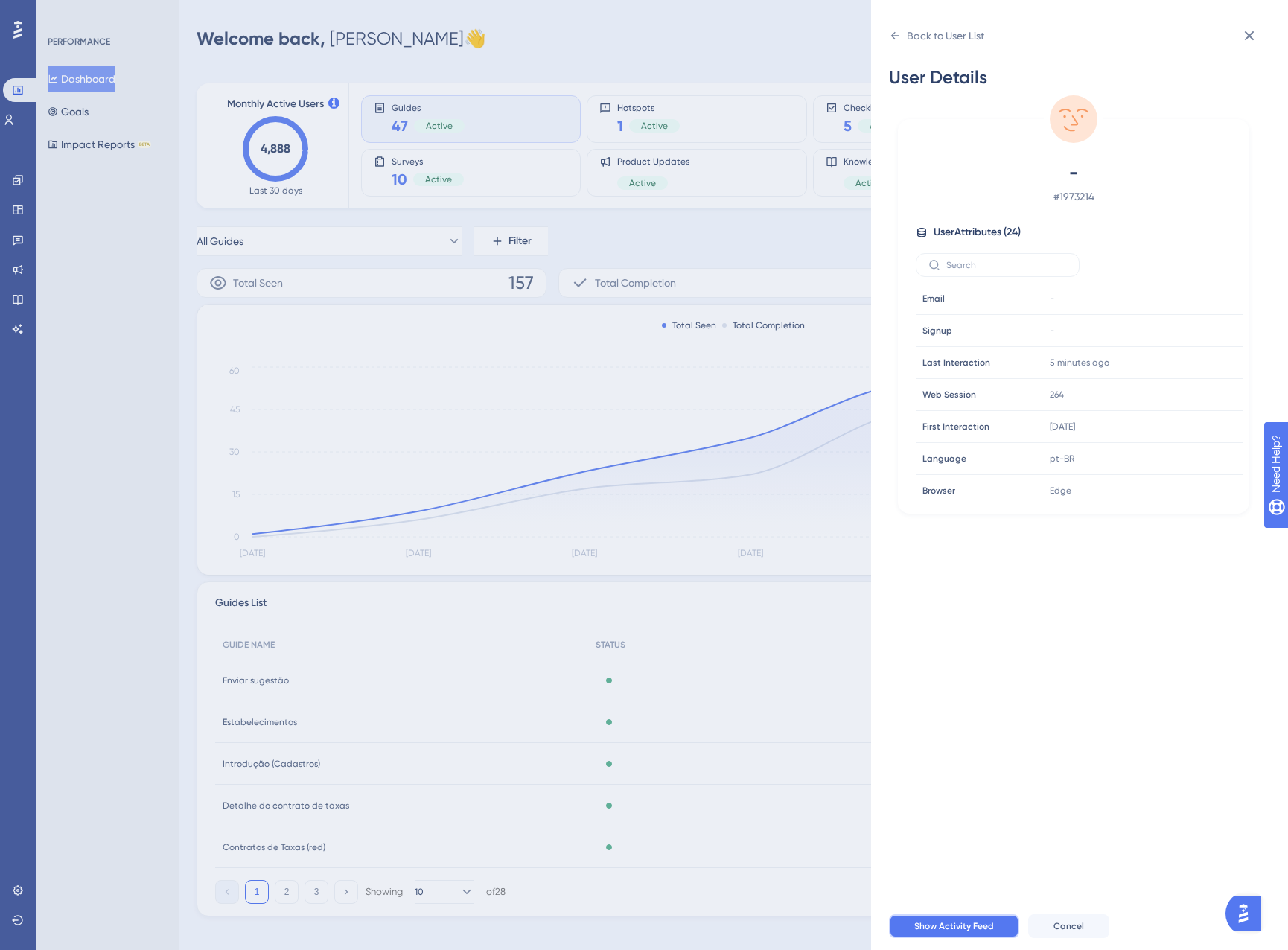
click at [922, 930] on span "Show Activity Feed" at bounding box center [954, 926] width 80 height 12
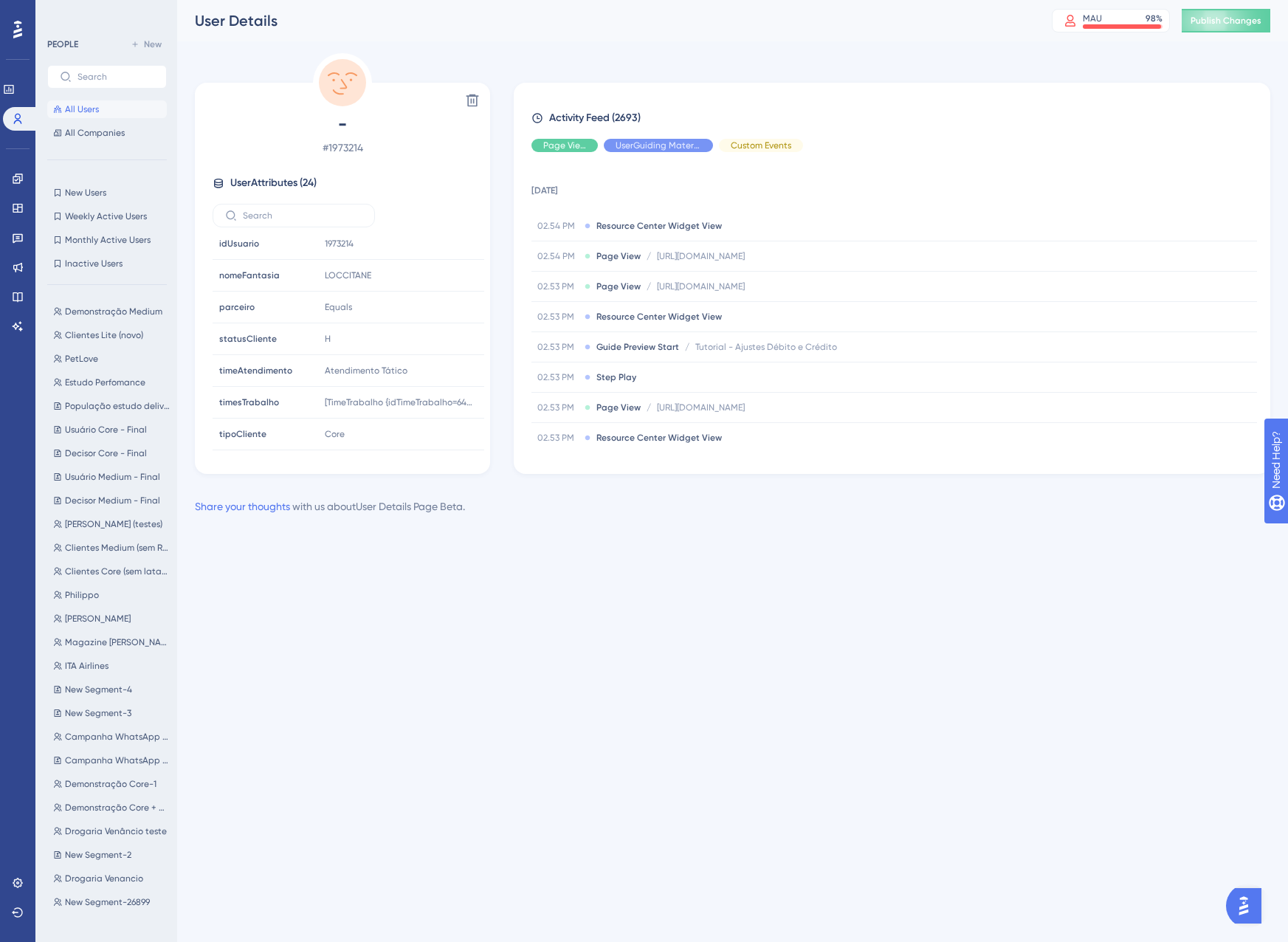
drag, startPoint x: 69, startPoint y: 103, endPoint x: 74, endPoint y: 109, distance: 7.8
click at [69, 103] on span "All Users" at bounding box center [82, 109] width 34 height 12
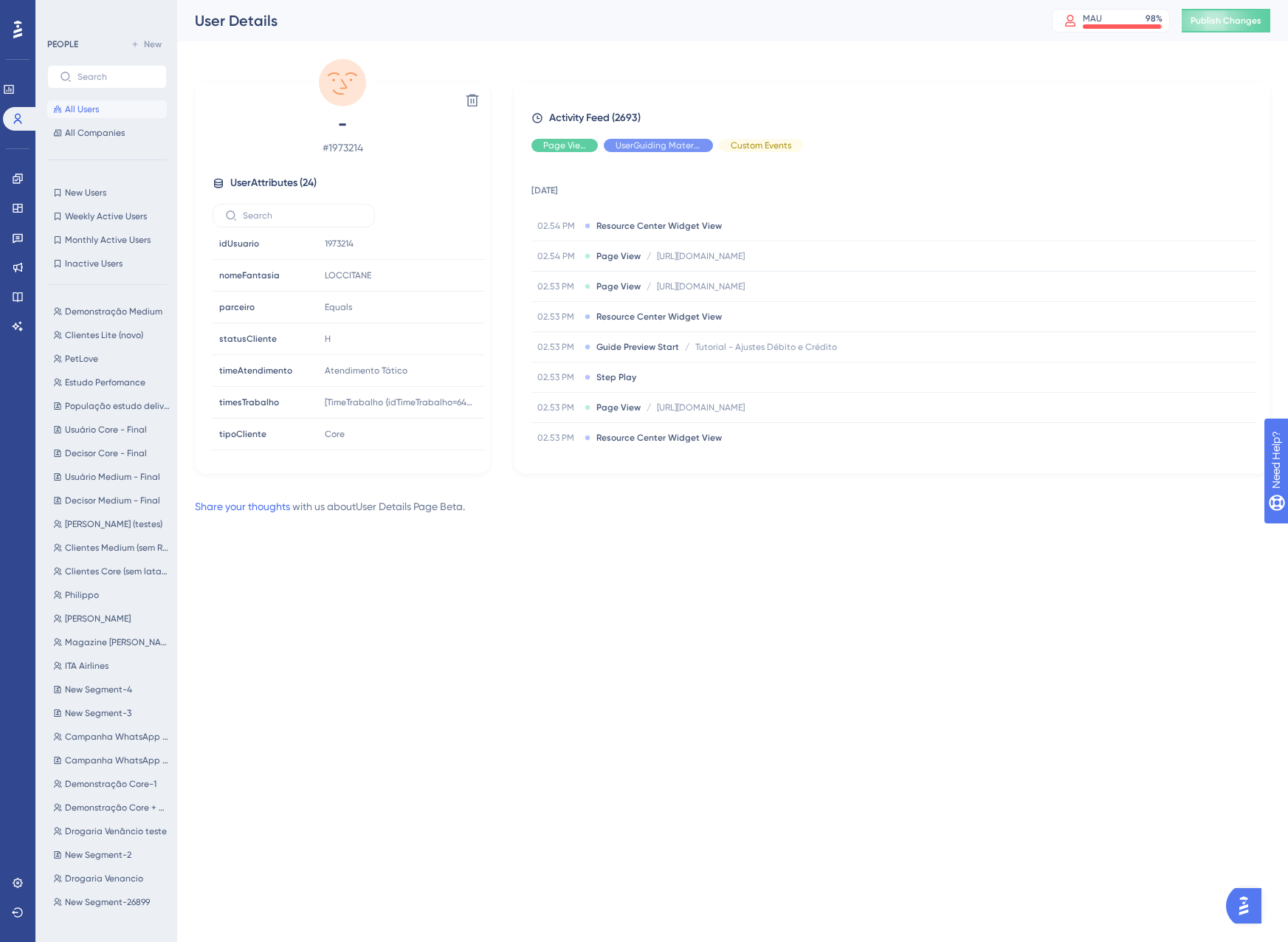
click at [74, 109] on span "All Users" at bounding box center [82, 109] width 34 height 12
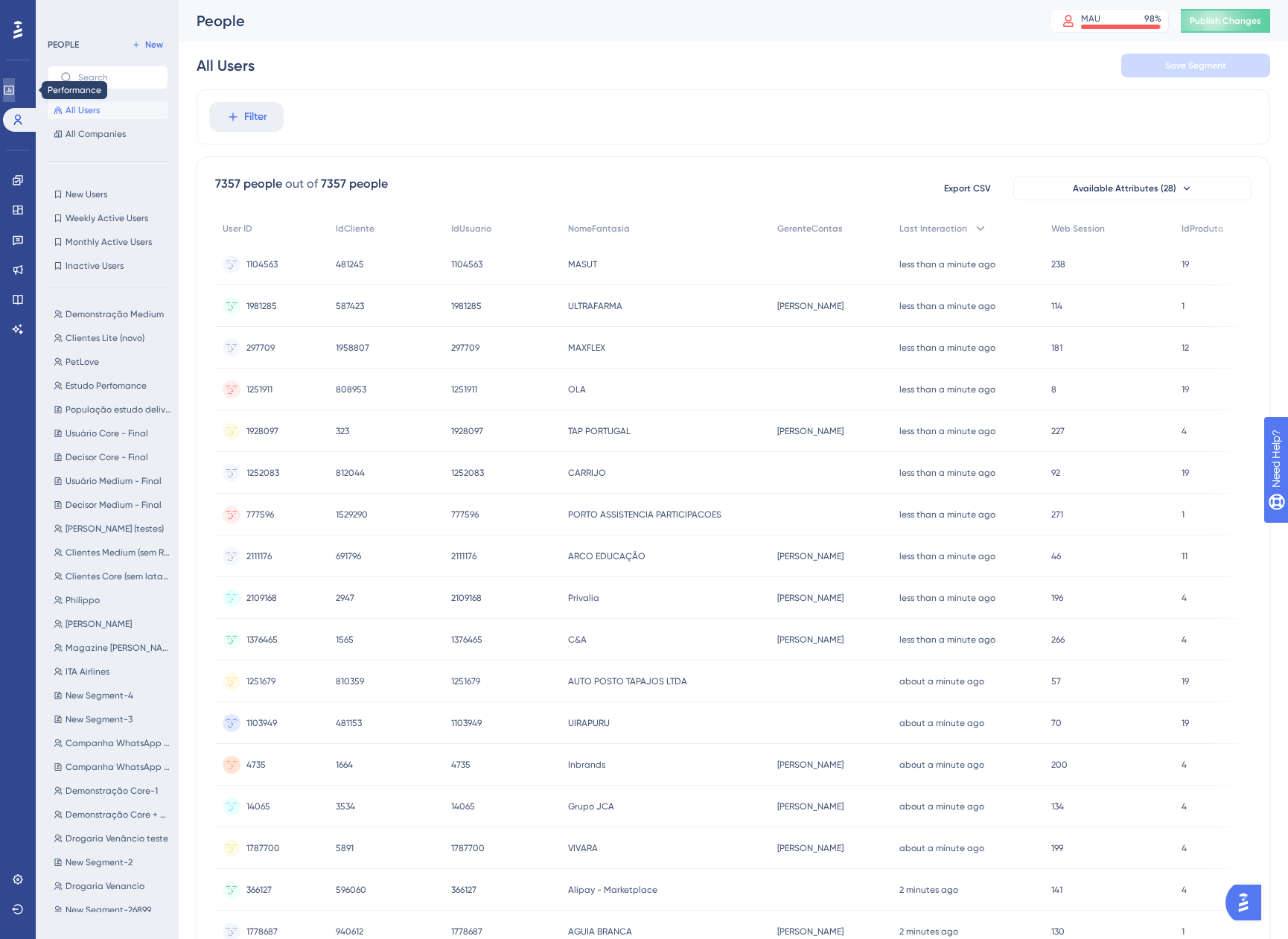
click at [4, 89] on link at bounding box center [9, 90] width 12 height 24
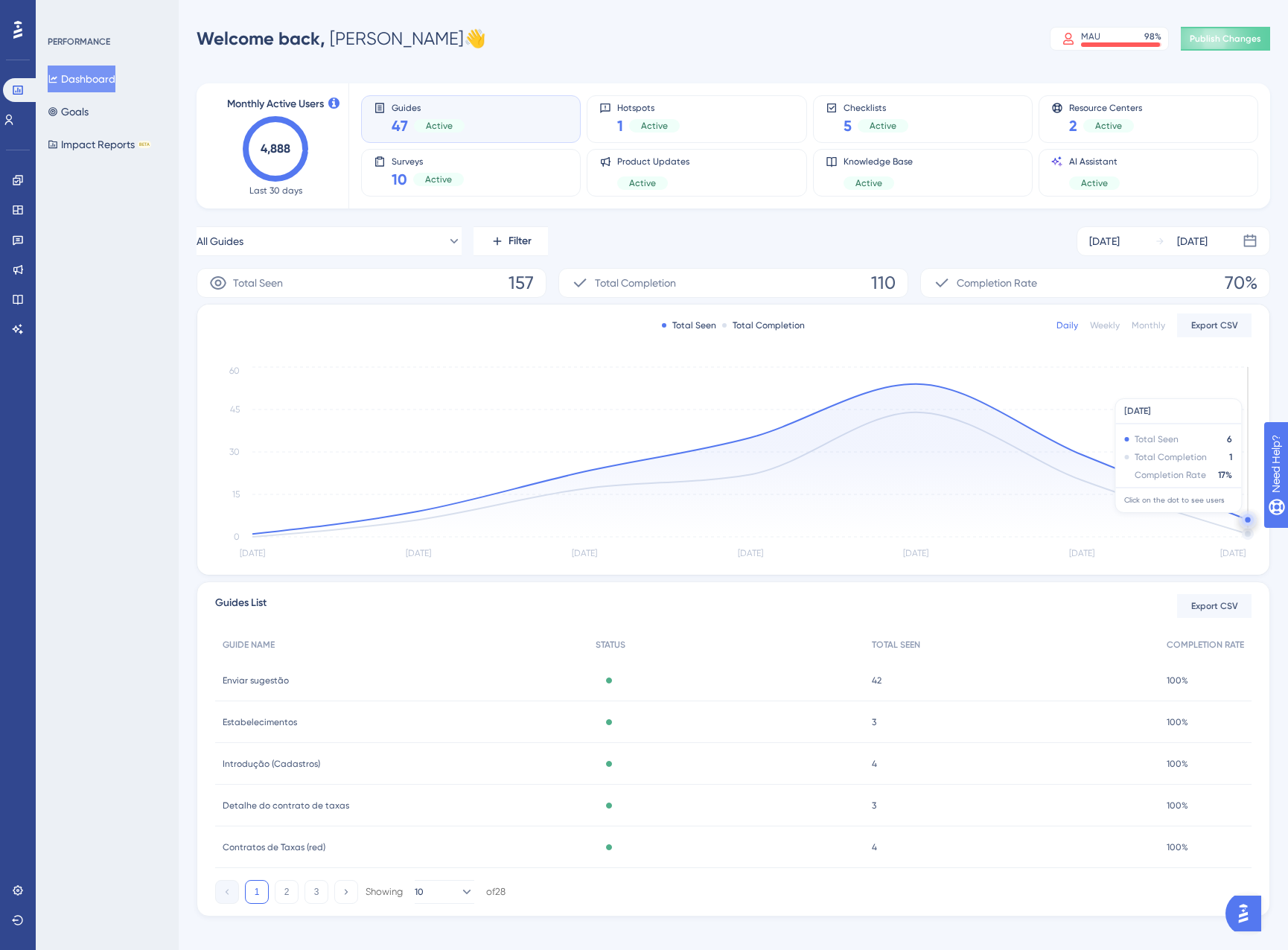
click at [1246, 520] on circle at bounding box center [1247, 519] width 5 height 5
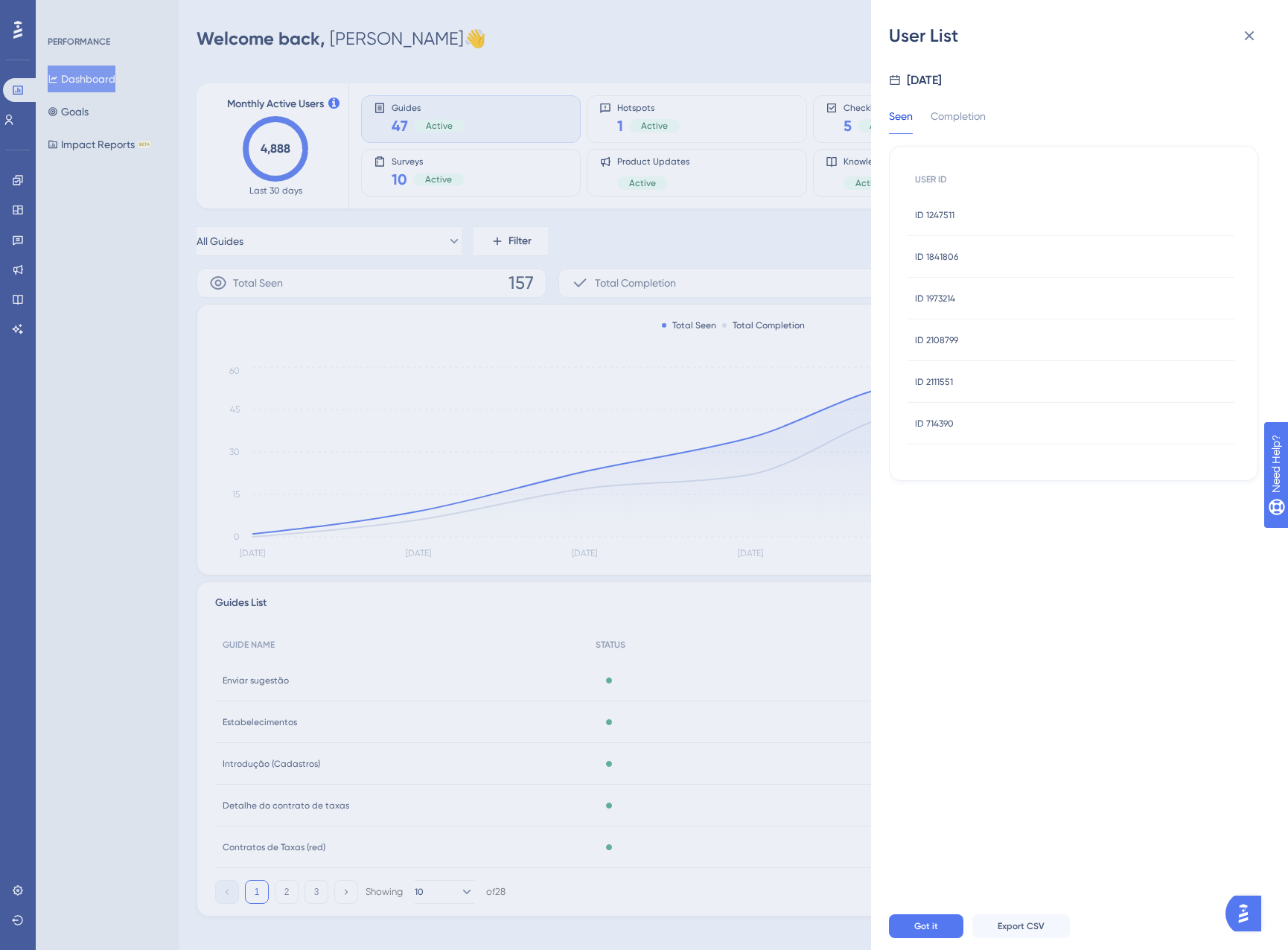
click at [950, 345] on span "ID 2108799" at bounding box center [936, 340] width 43 height 12
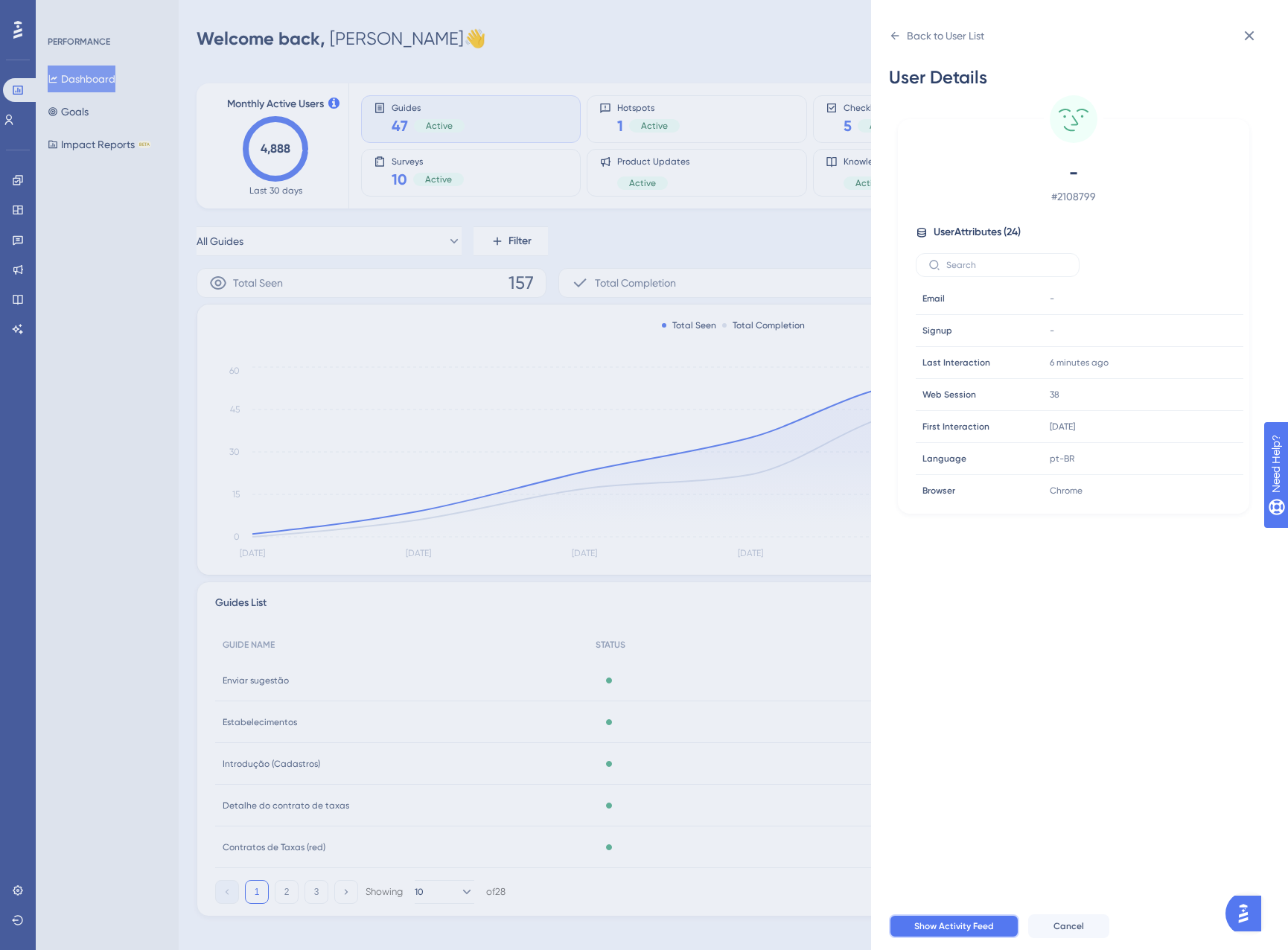
click at [986, 933] on button "Show Activity Feed" at bounding box center [954, 926] width 130 height 24
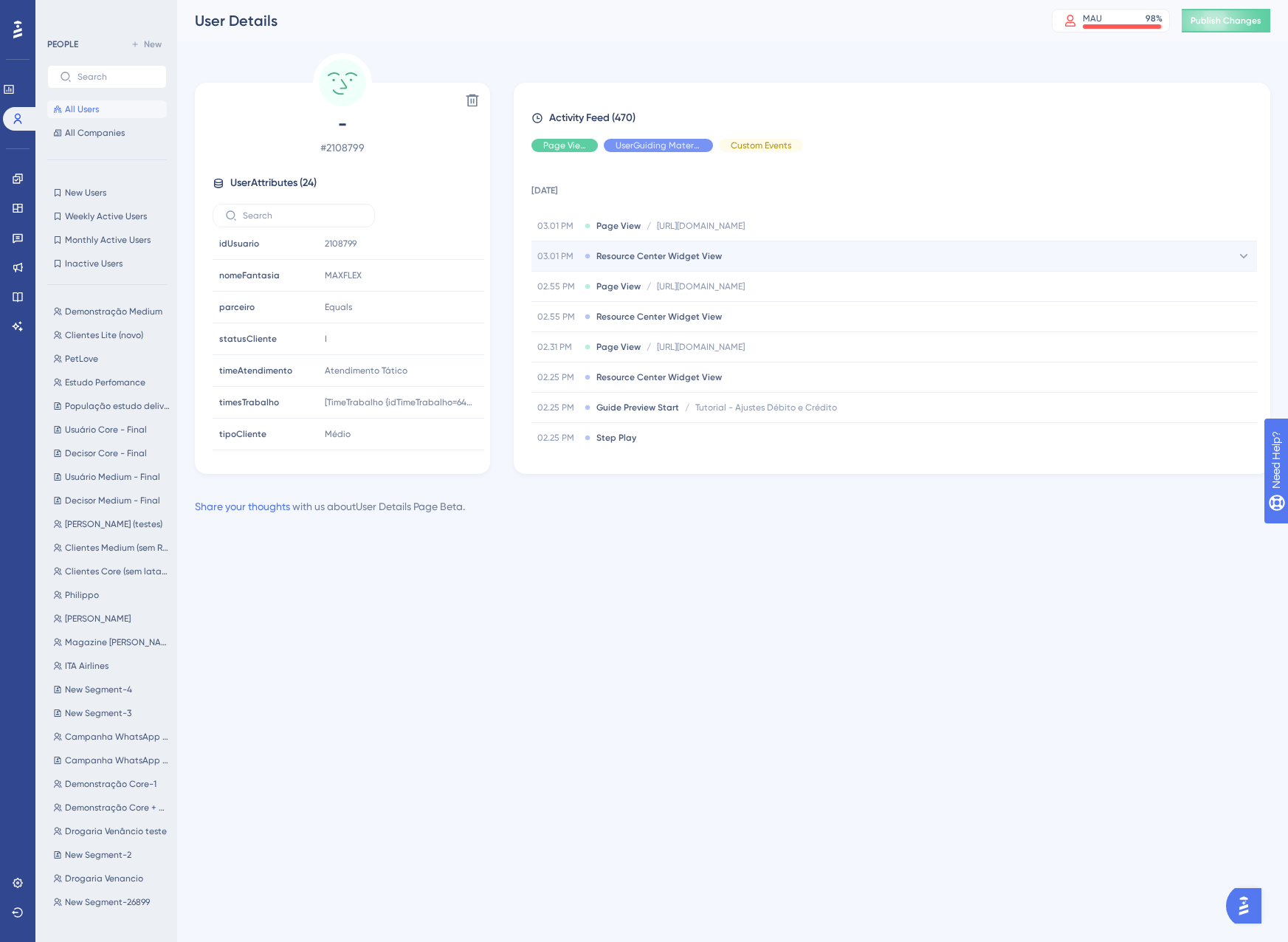
click at [761, 244] on div "03.01 PM Resource Center Widget View" at bounding box center [894, 256] width 726 height 30
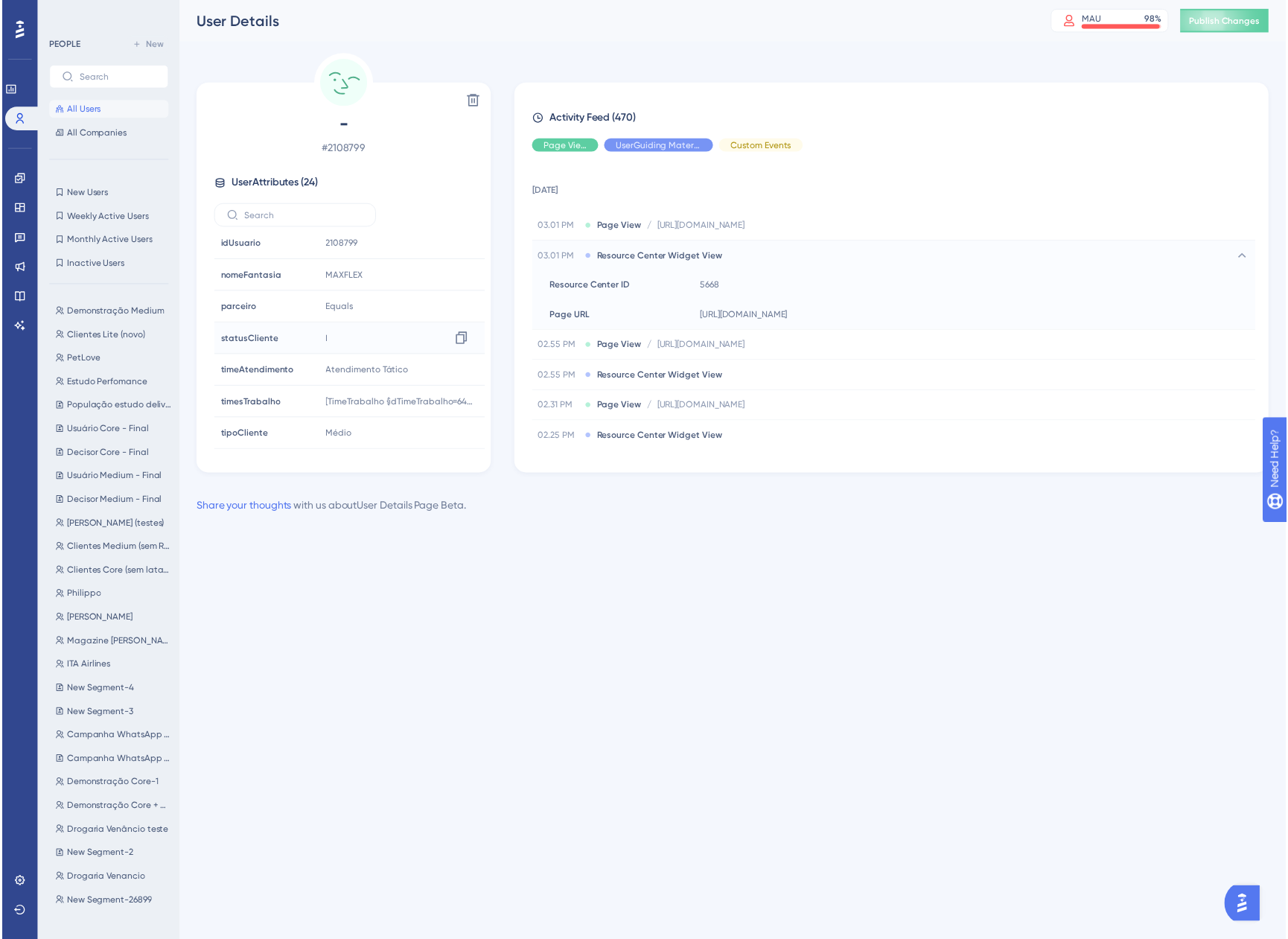
scroll to position [475, 0]
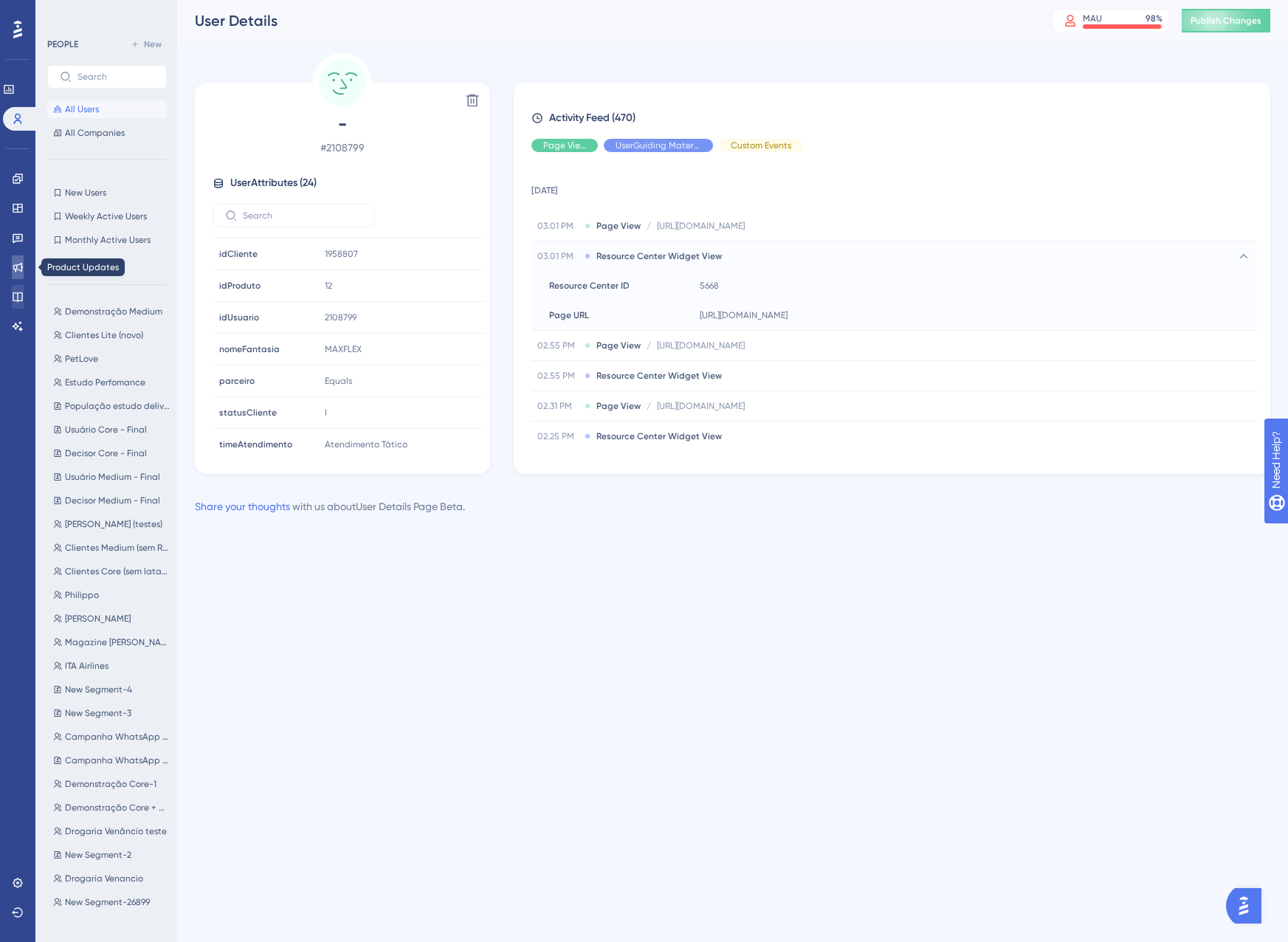
drag, startPoint x: 26, startPoint y: 262, endPoint x: 28, endPoint y: 289, distance: 27.1
click at [24, 262] on link at bounding box center [18, 268] width 12 height 24
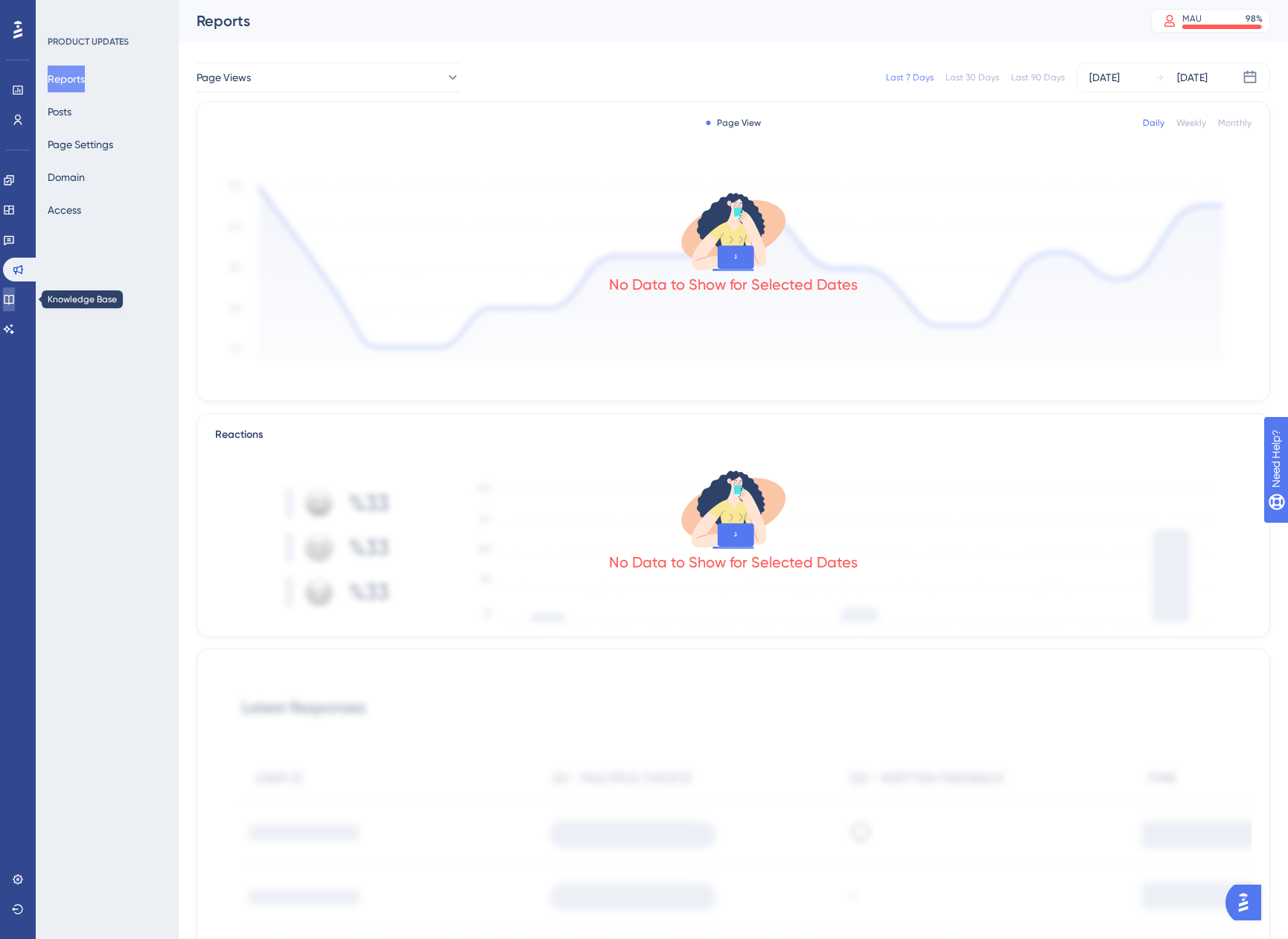
click at [15, 294] on link at bounding box center [9, 299] width 12 height 24
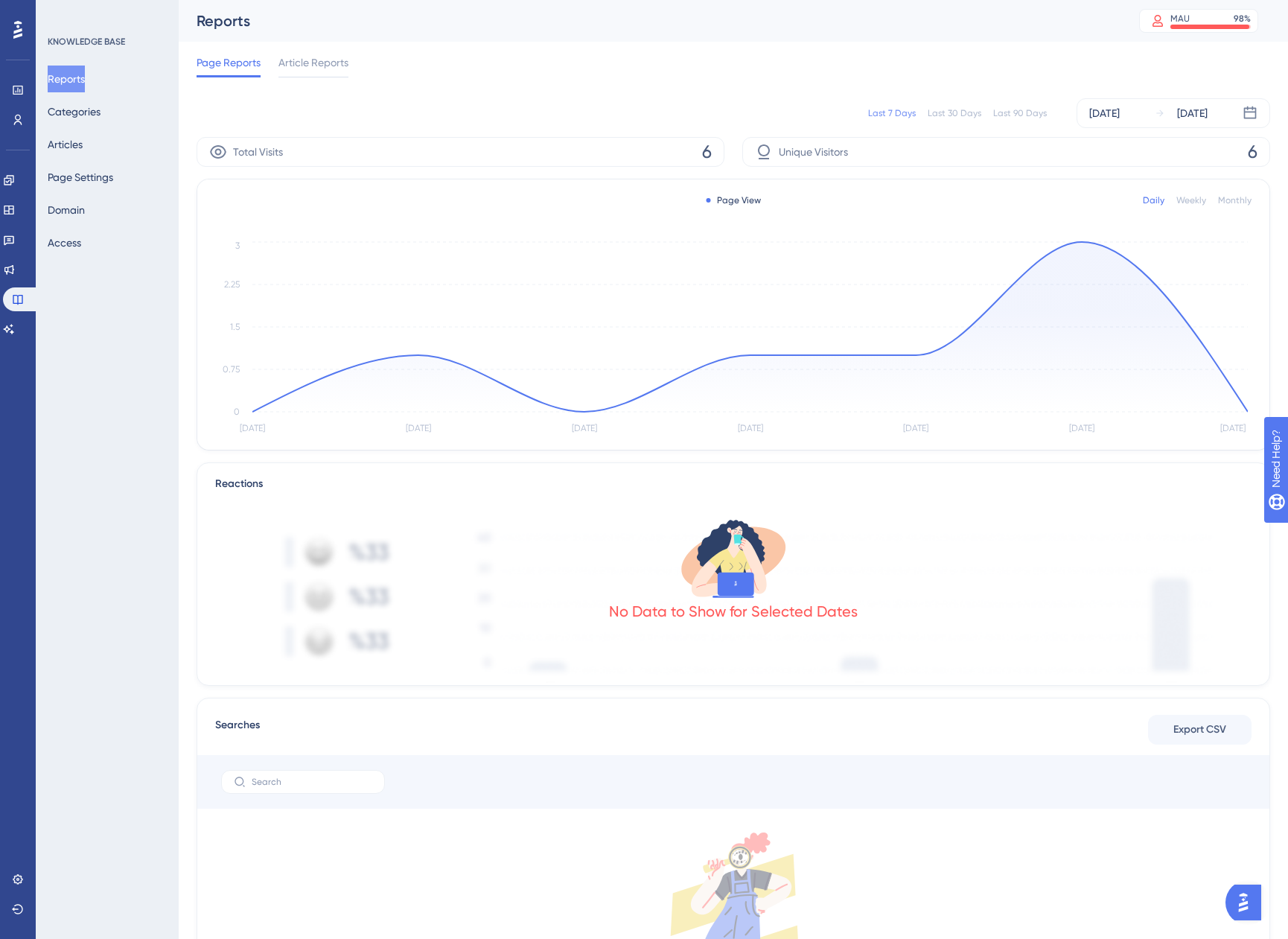
click at [937, 115] on div "Last 30 Days" at bounding box center [955, 113] width 54 height 12
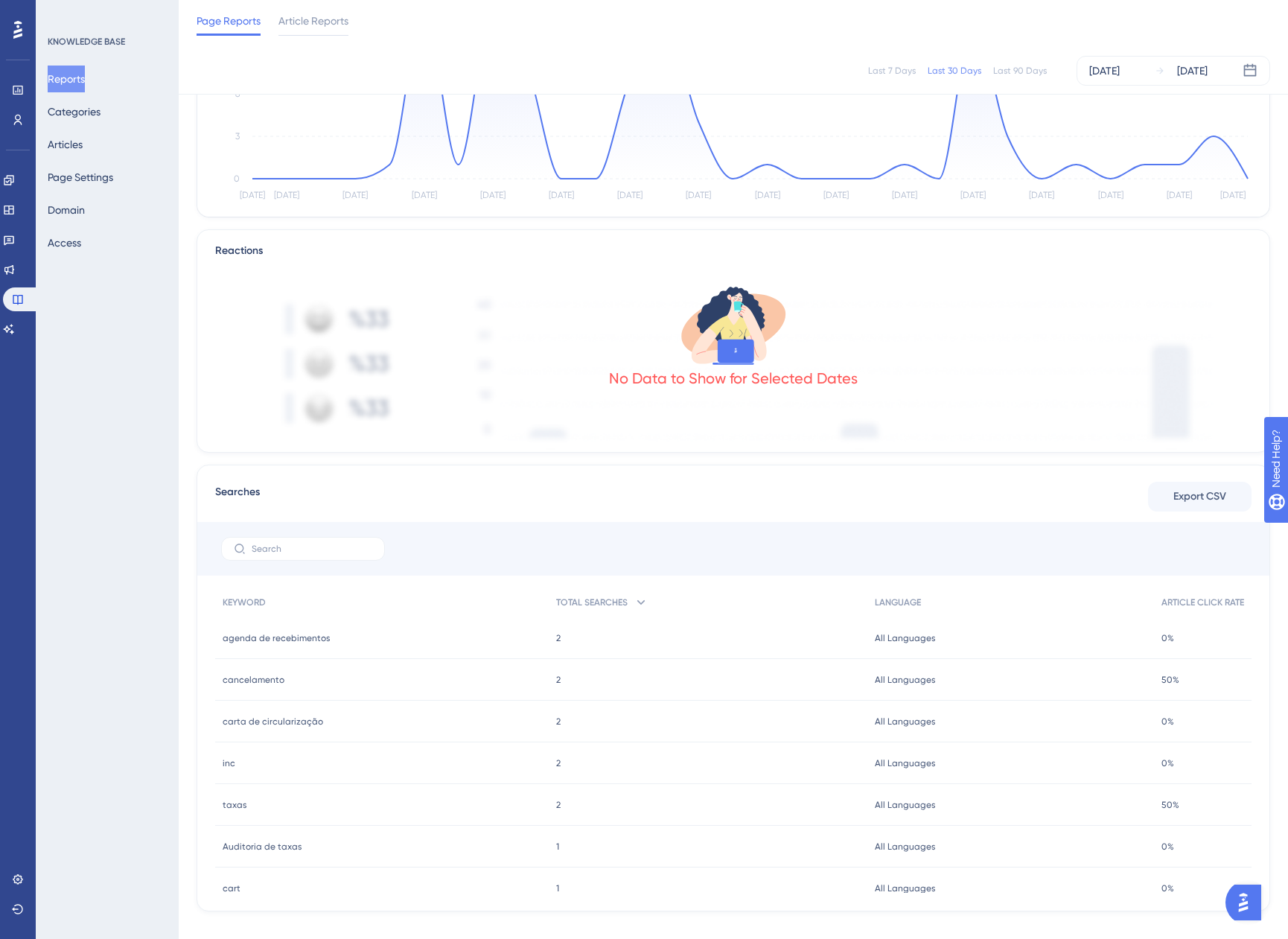
scroll to position [247, 0]
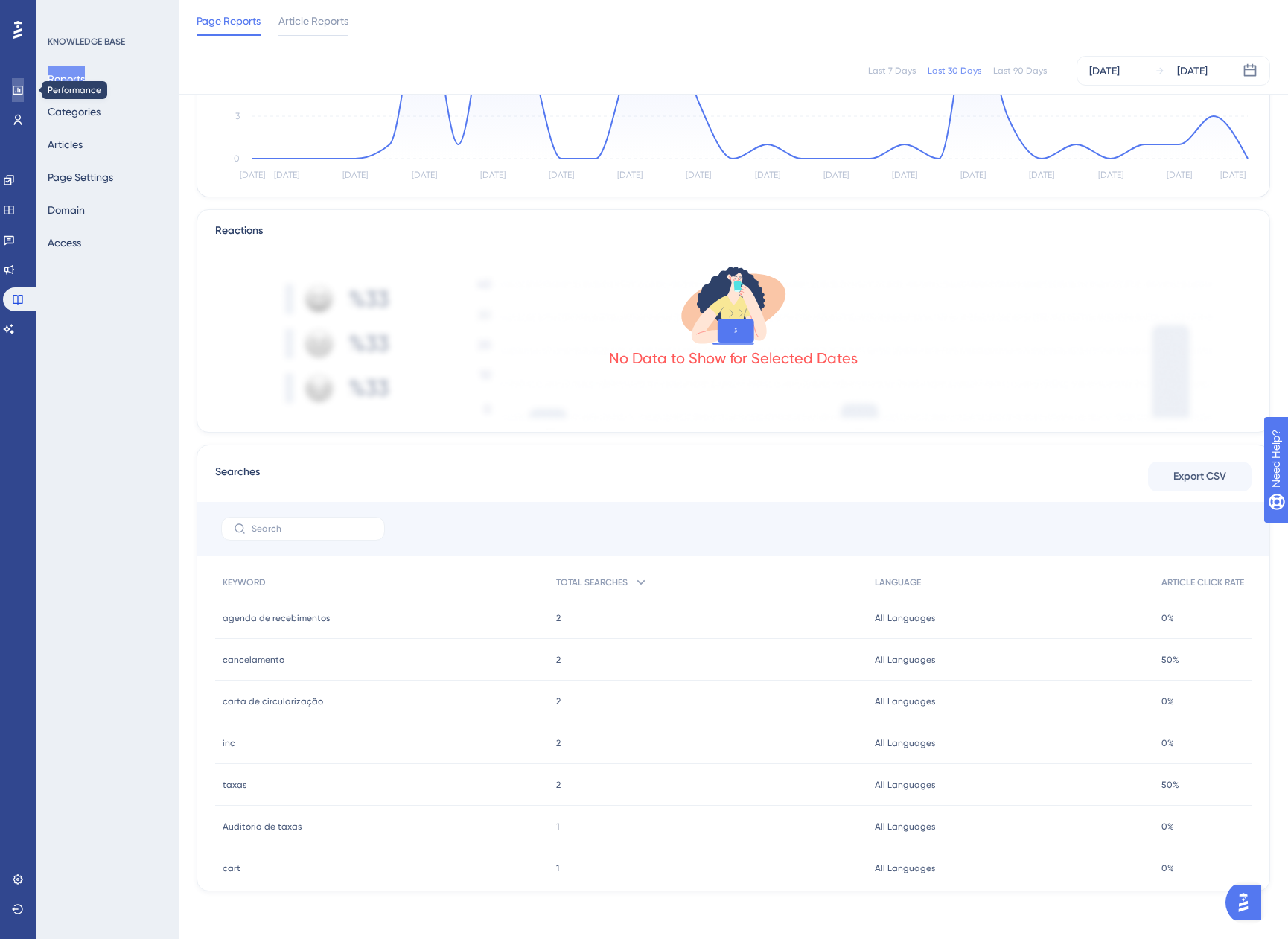
click at [22, 87] on icon at bounding box center [18, 90] width 12 height 12
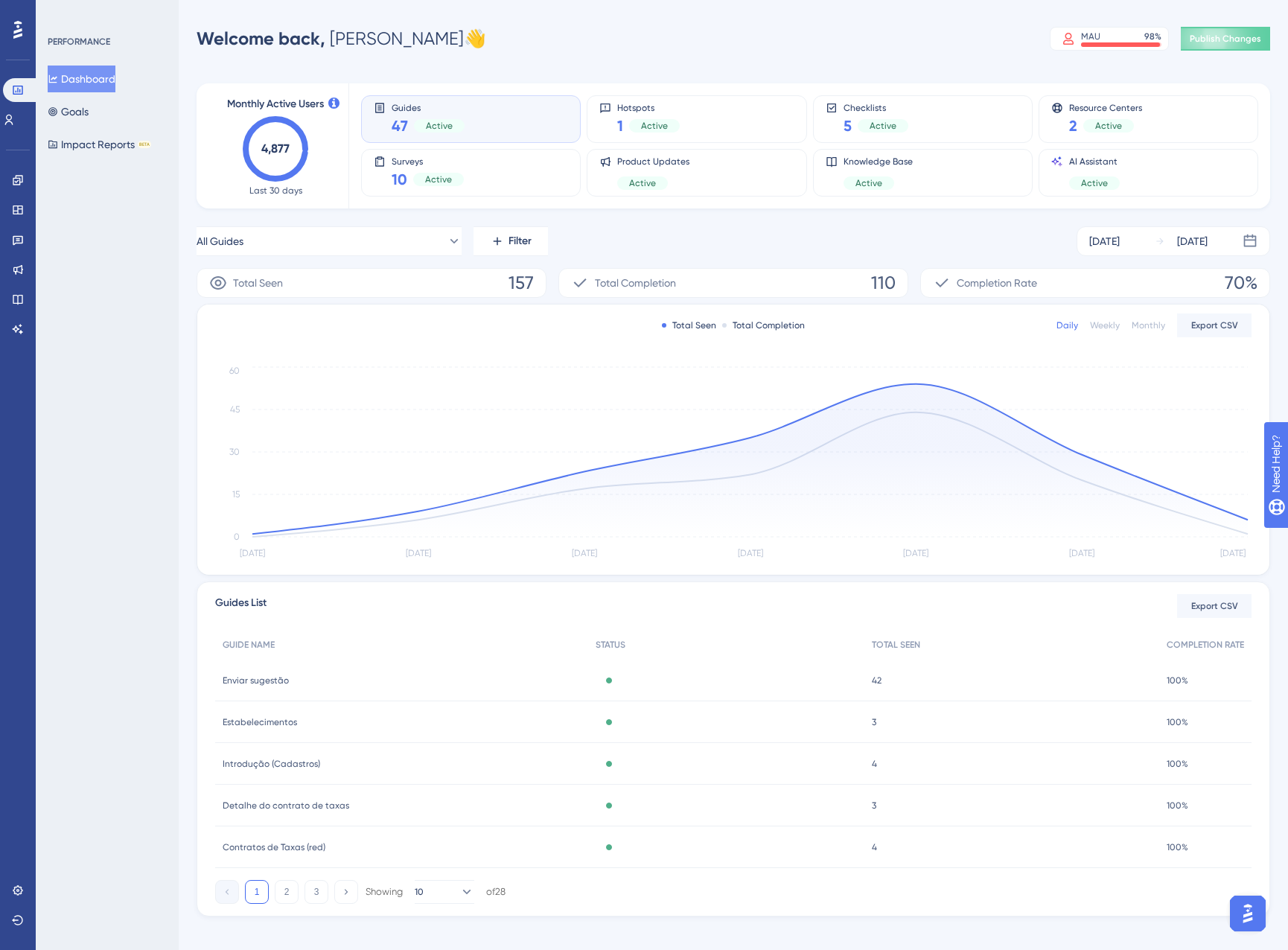
click at [734, 245] on div "All Guides Filter Aug 23 2025 Aug 29 2025" at bounding box center [734, 241] width 1074 height 30
click at [1154, 915] on div "Get Started!" at bounding box center [1162, 913] width 66 height 16
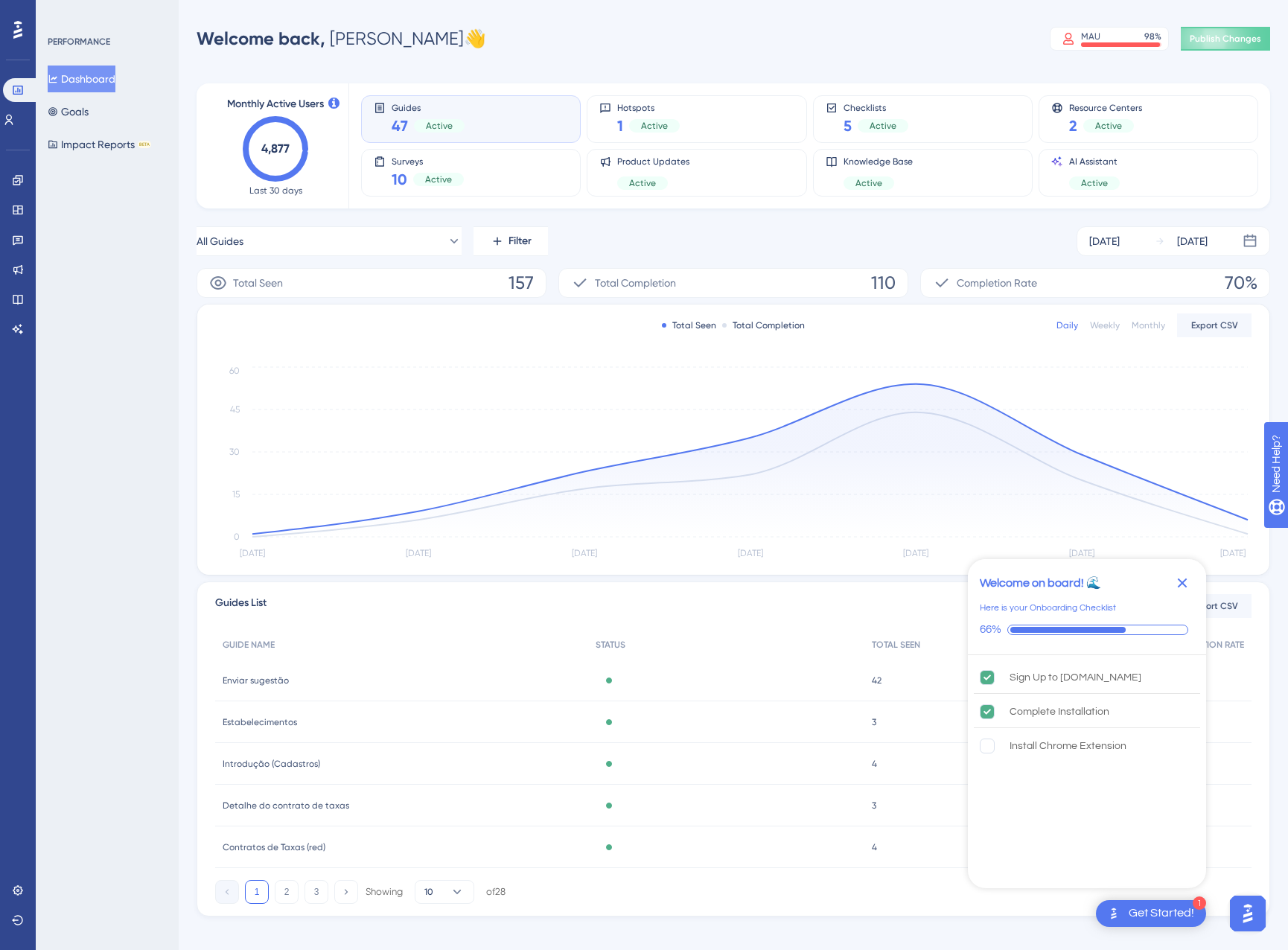
click at [1154, 915] on div "Get Started!" at bounding box center [1162, 913] width 66 height 16
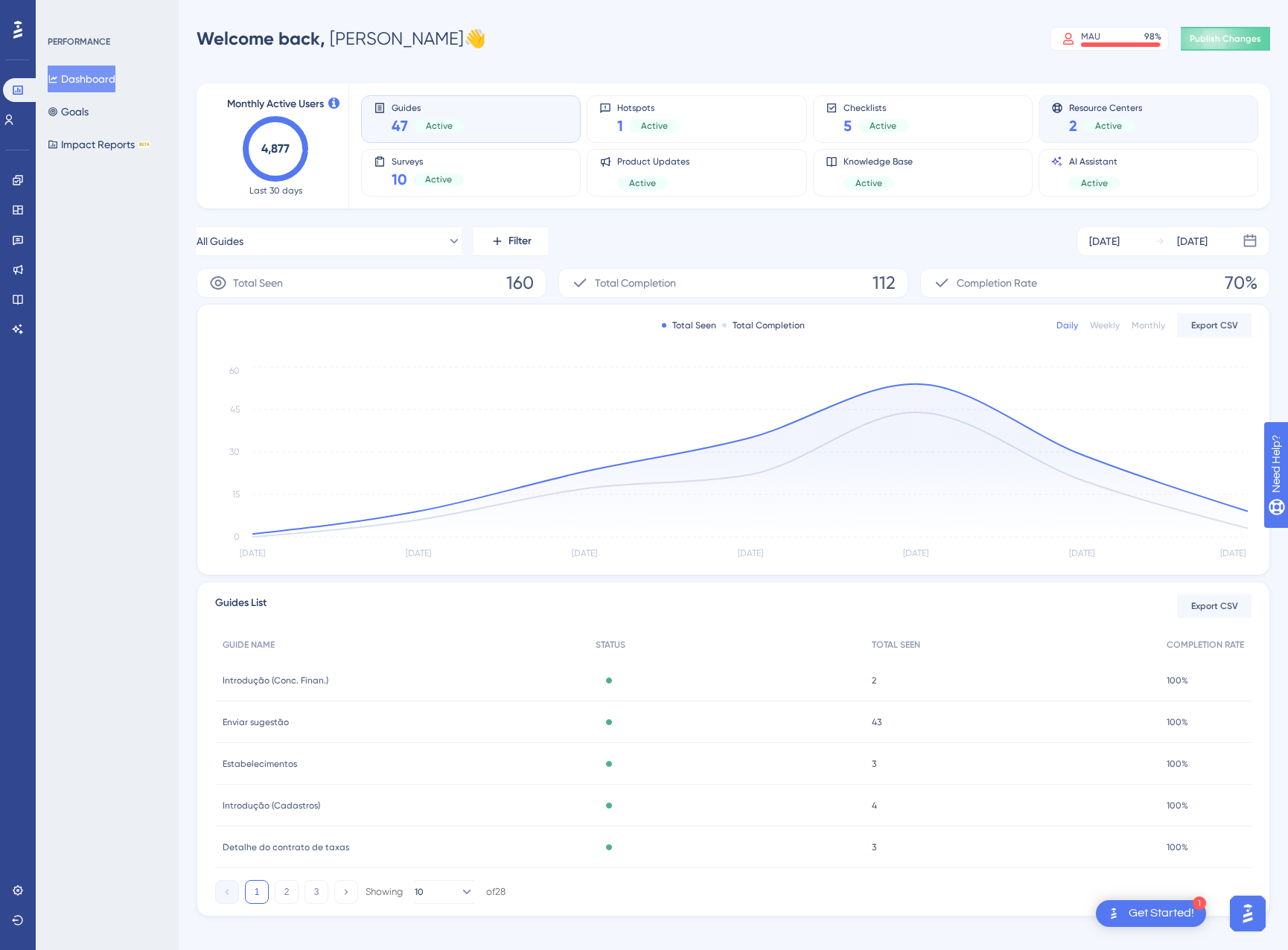
click at [1202, 135] on div "Resource Centers 2 Active" at bounding box center [1148, 119] width 194 height 34
click at [936, 542] on icon "Aug 23 Aug 24 Aug 25 Aug 26 Aug 27 Aug 28 Aug 29 0 15 30 45 60" at bounding box center [733, 463] width 1036 height 200
click at [936, 540] on icon "Aug 23 Aug 24 Aug 25 Aug 26 Aug 27 Aug 28 Aug 29 0 15 30 45 60" at bounding box center [733, 463] width 1036 height 200
click at [613, 279] on span "Total Completion" at bounding box center [635, 283] width 81 height 18
click at [610, 278] on span "Total Completion" at bounding box center [635, 283] width 81 height 18
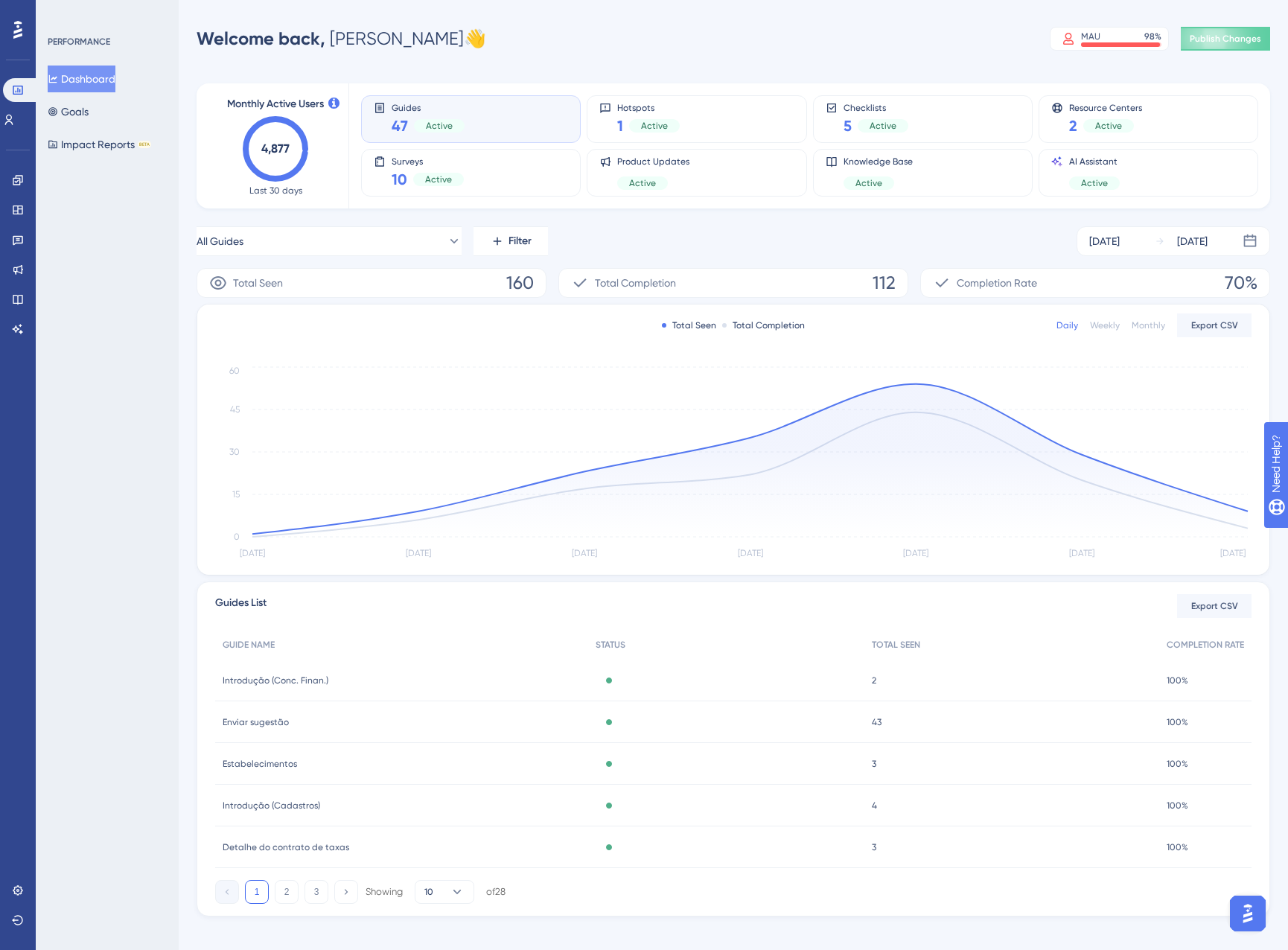
drag, startPoint x: 610, startPoint y: 278, endPoint x: 746, endPoint y: 57, distance: 260.0
click at [746, 57] on div "Performance Users Engagement Widgets Feedback Product Updates Knowledge Base AI…" at bounding box center [733, 482] width 1109 height 916
